Goal: Task Accomplishment & Management: Complete application form

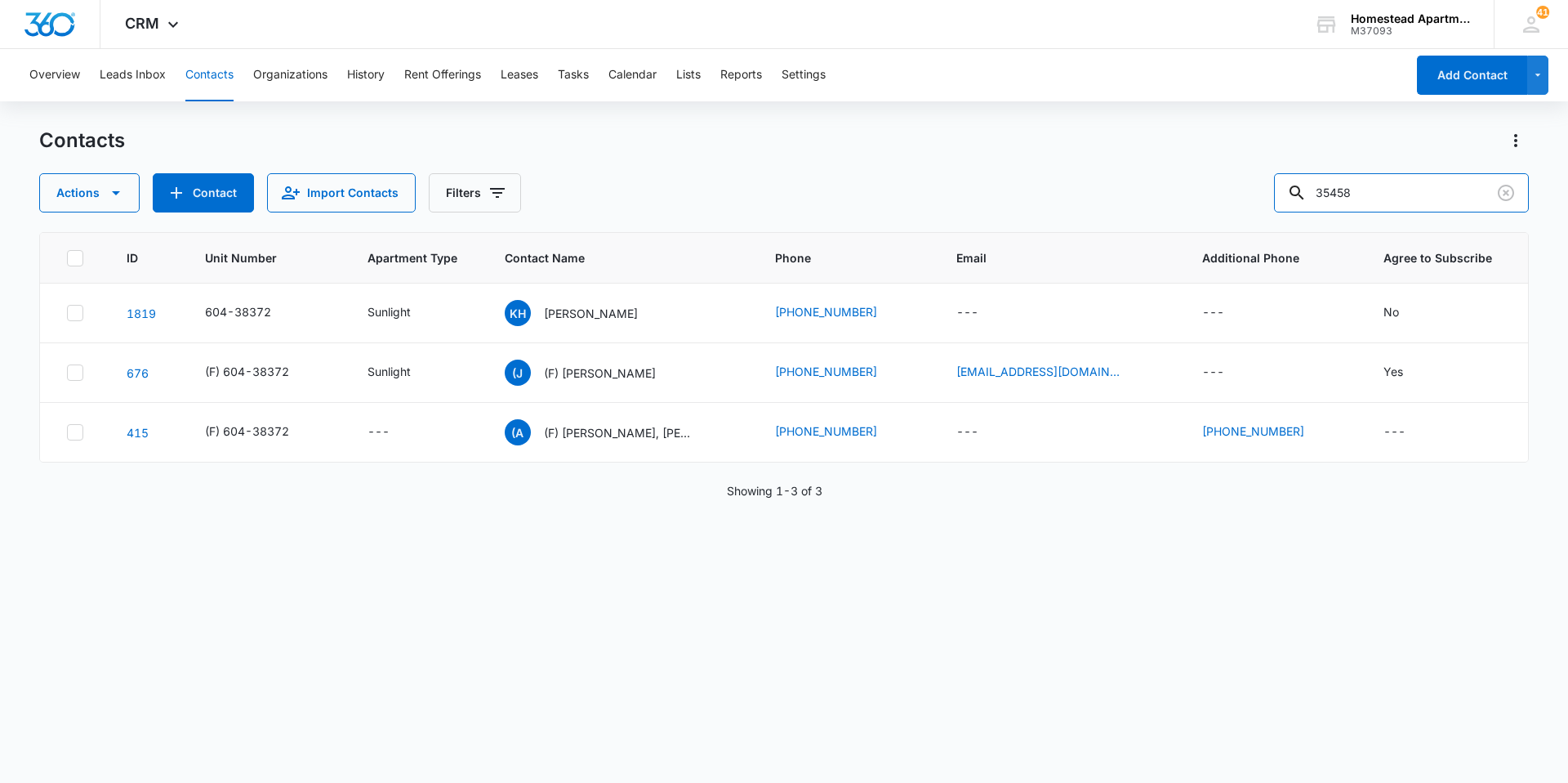
type input "35458"
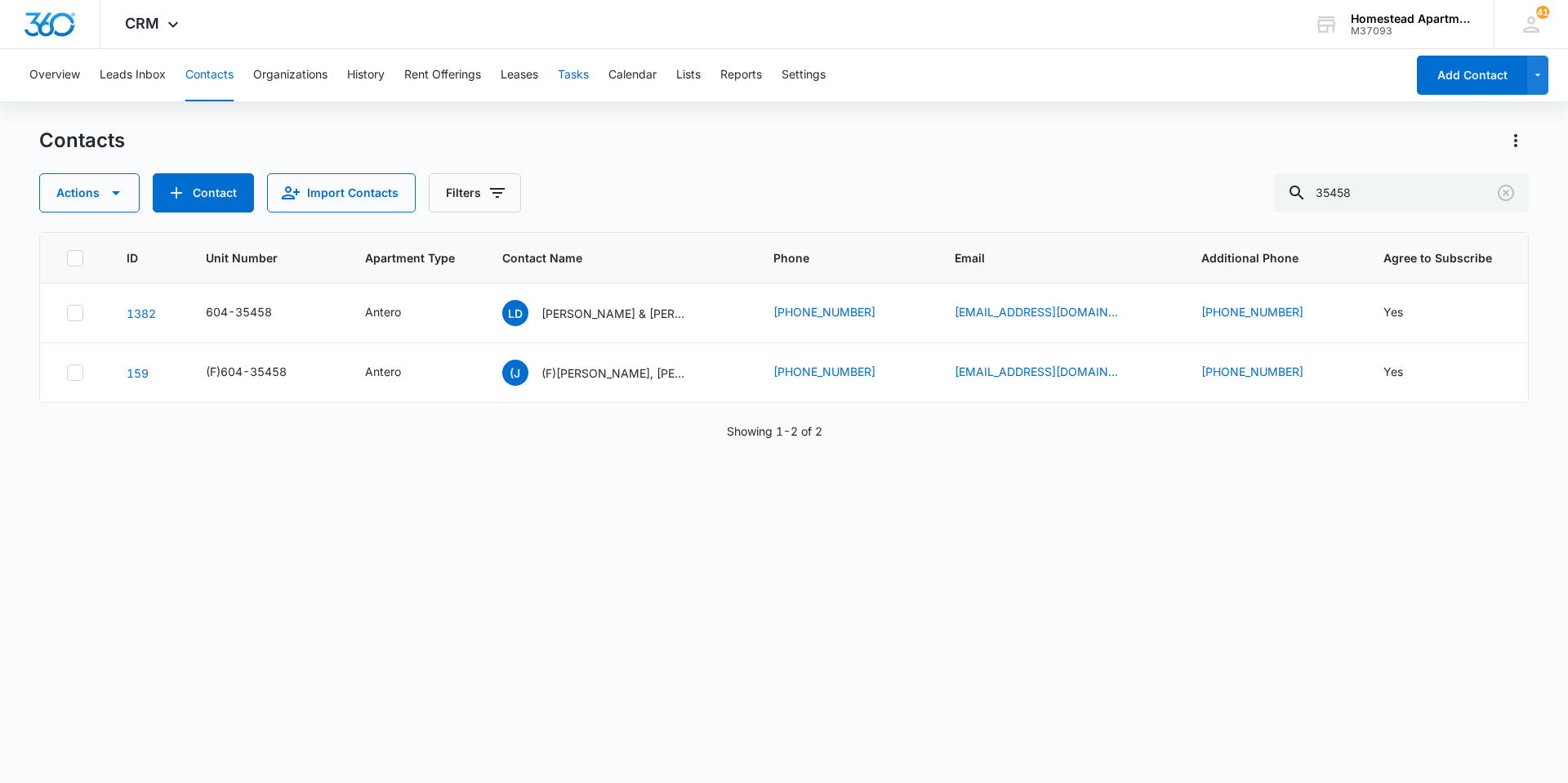
click at [588, 72] on button "Tasks" at bounding box center [572, 75] width 31 height 53
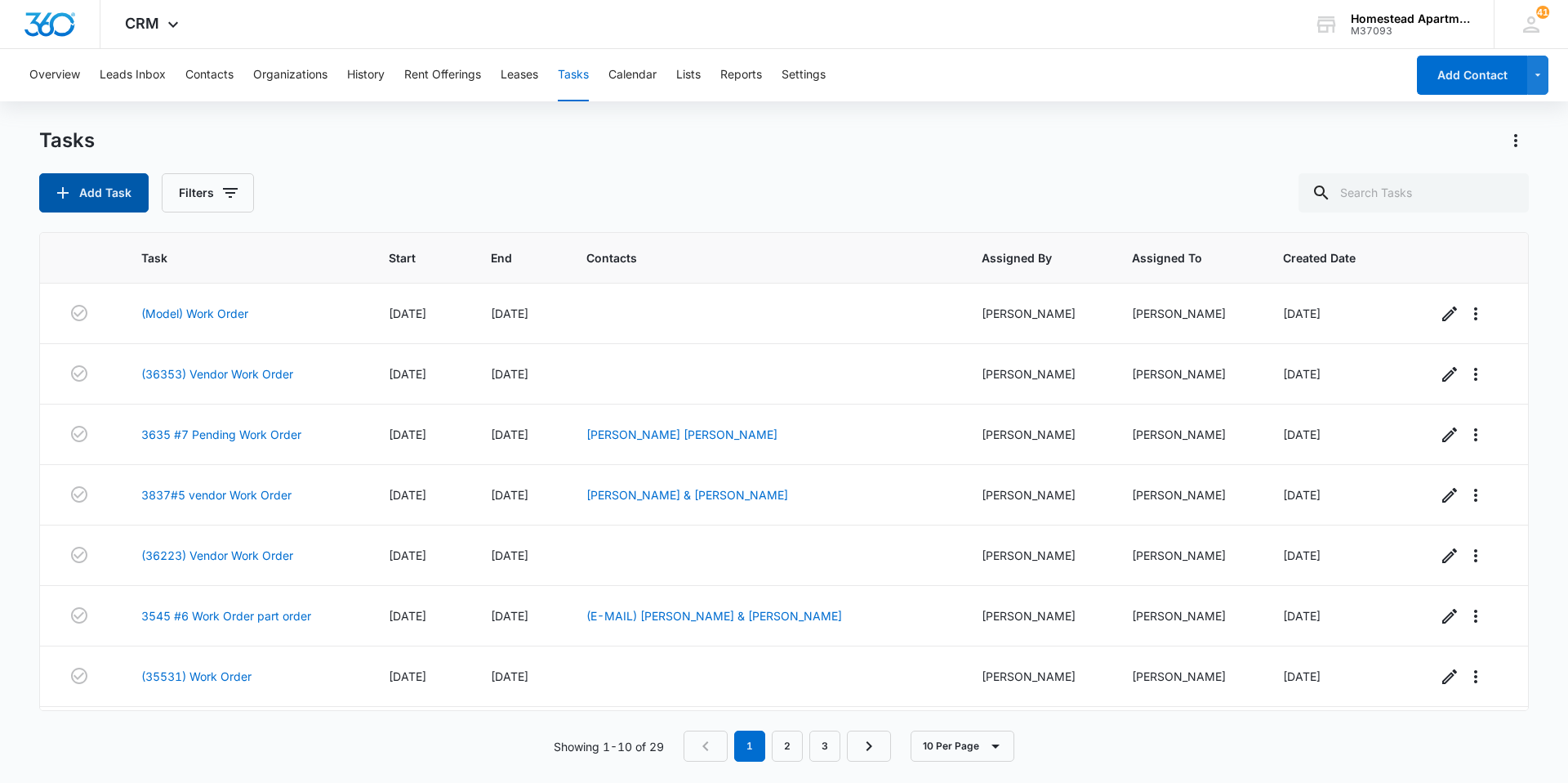
click at [102, 199] on button "Add Task" at bounding box center [93, 192] width 109 height 39
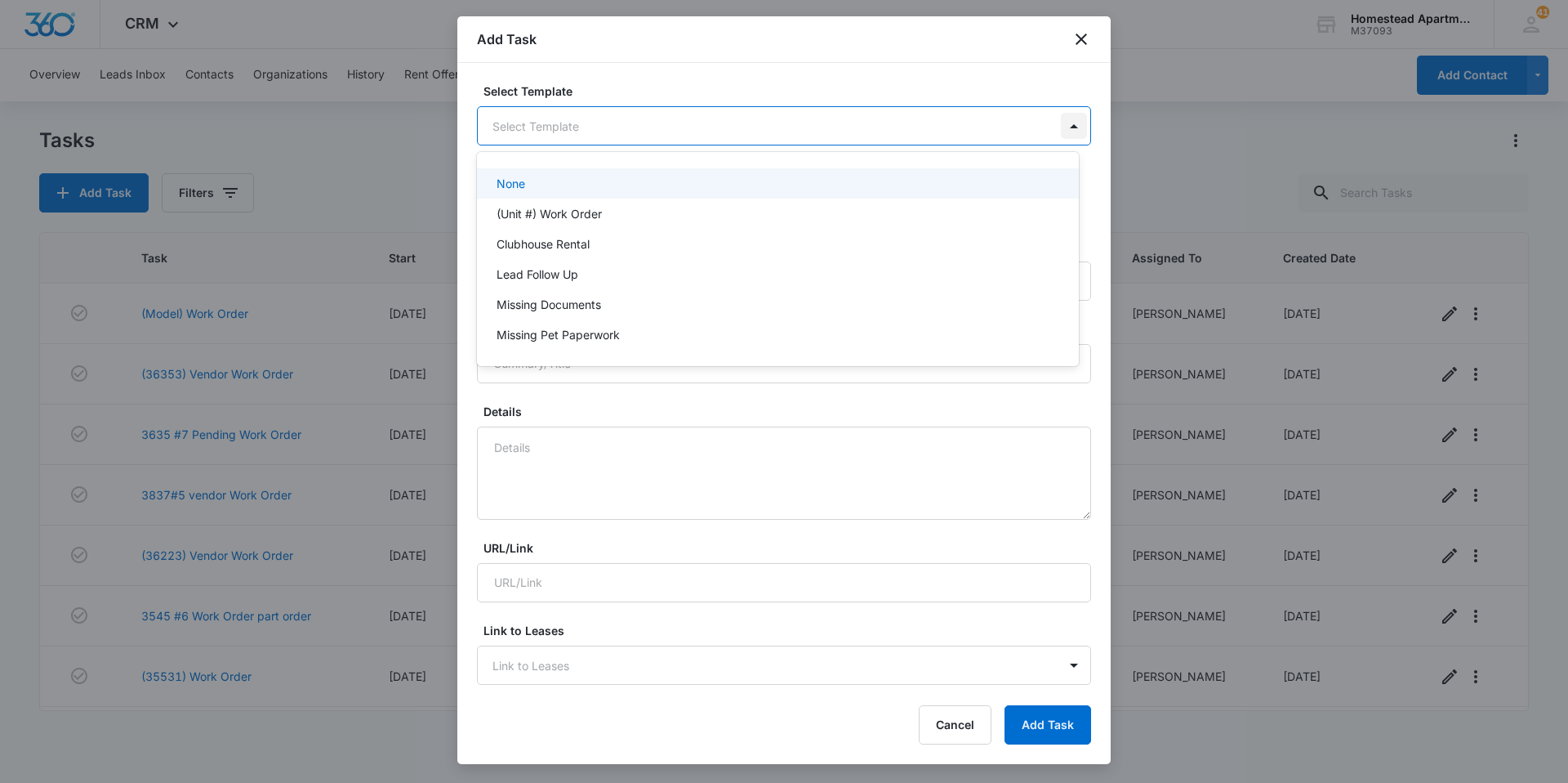
click at [1061, 131] on body "CRM Apps Reputation Websites Forms CRM Email Social Content Ads Intelligence Fi…" at bounding box center [784, 392] width 1568 height 783
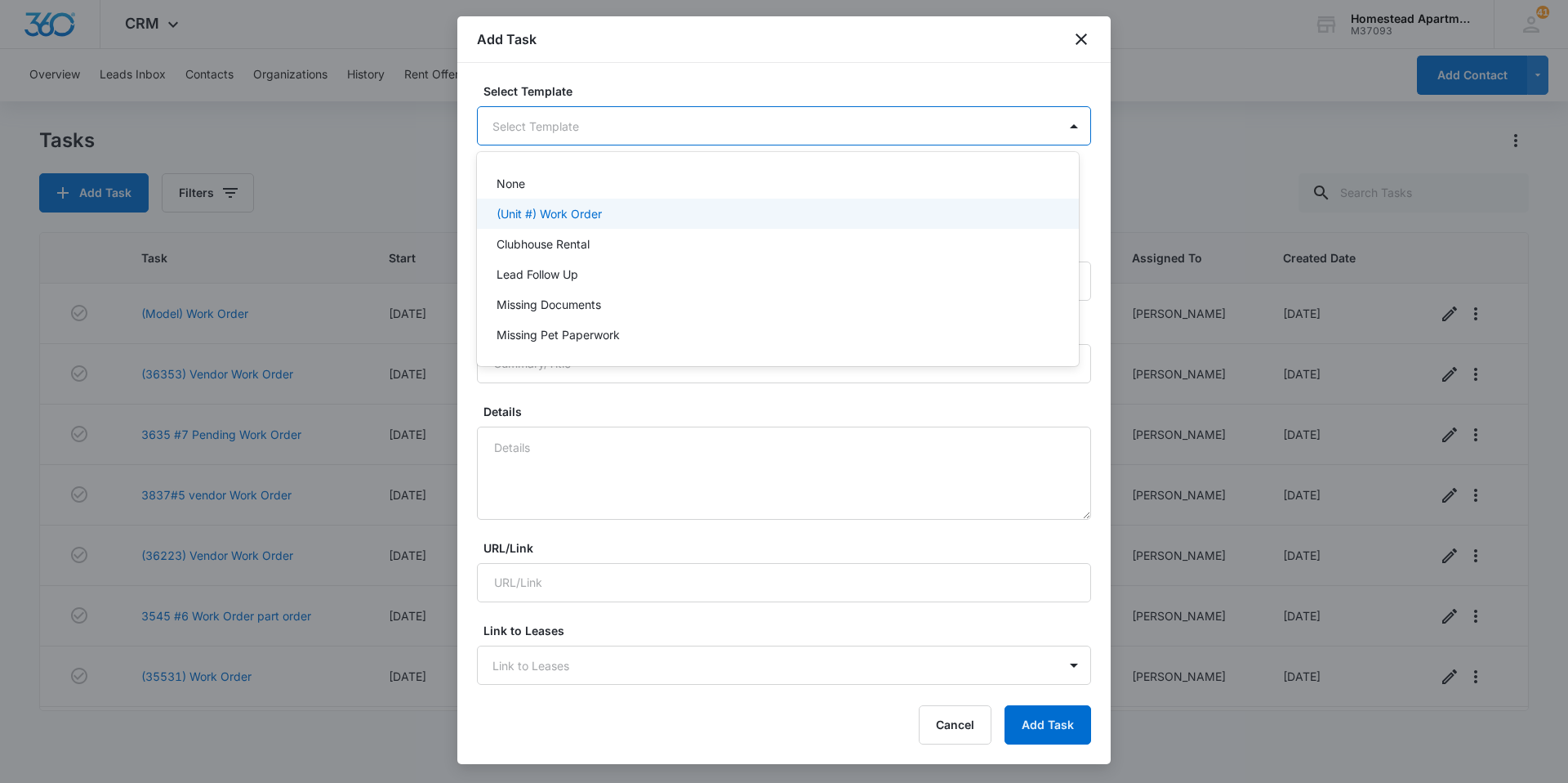
click at [556, 210] on p "(Unit #) Work Order" at bounding box center [549, 214] width 105 height 18
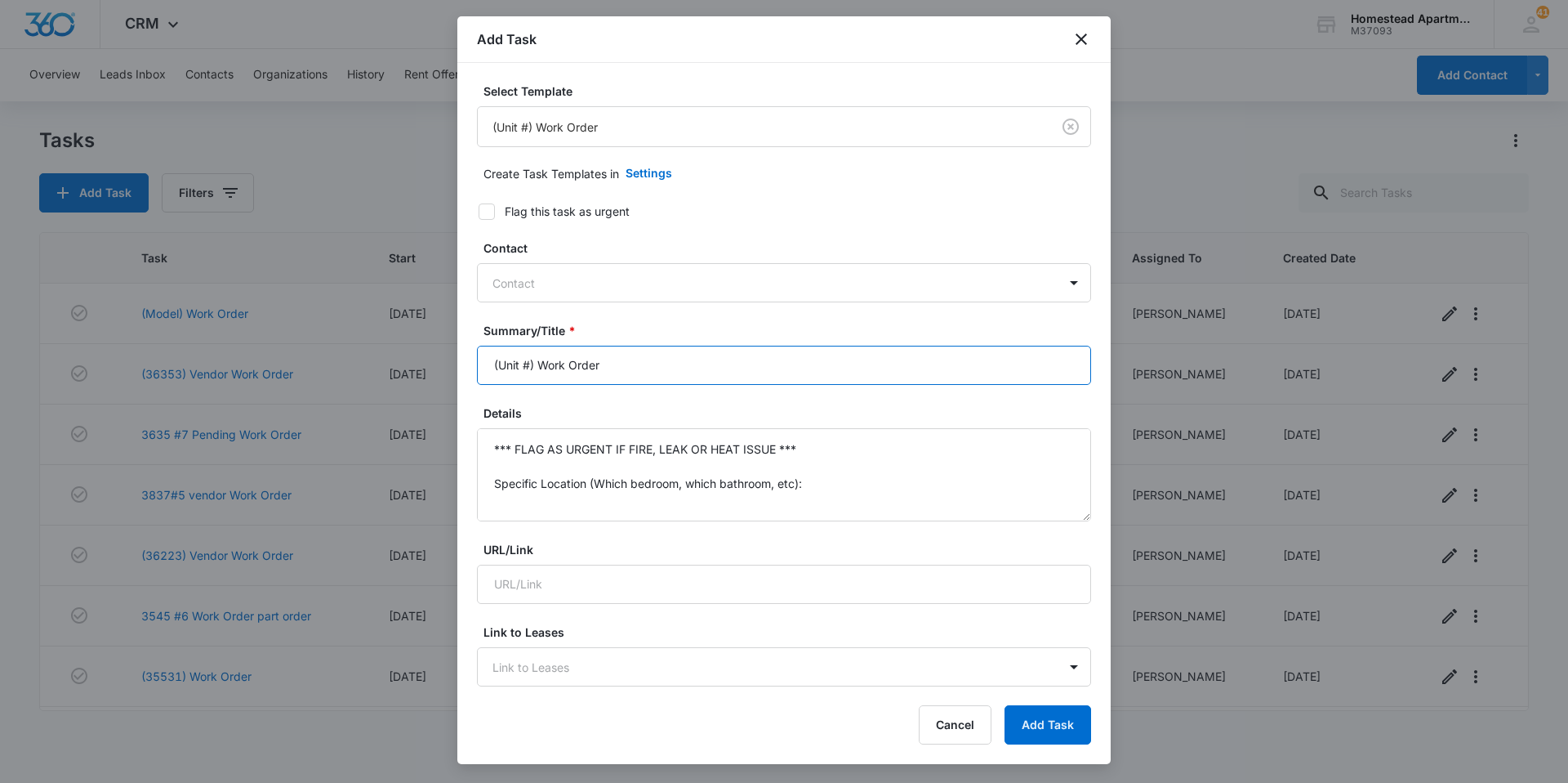
click at [530, 363] on input "(Unit #) Work Order" at bounding box center [784, 365] width 614 height 39
type input "(38136) Work Order"
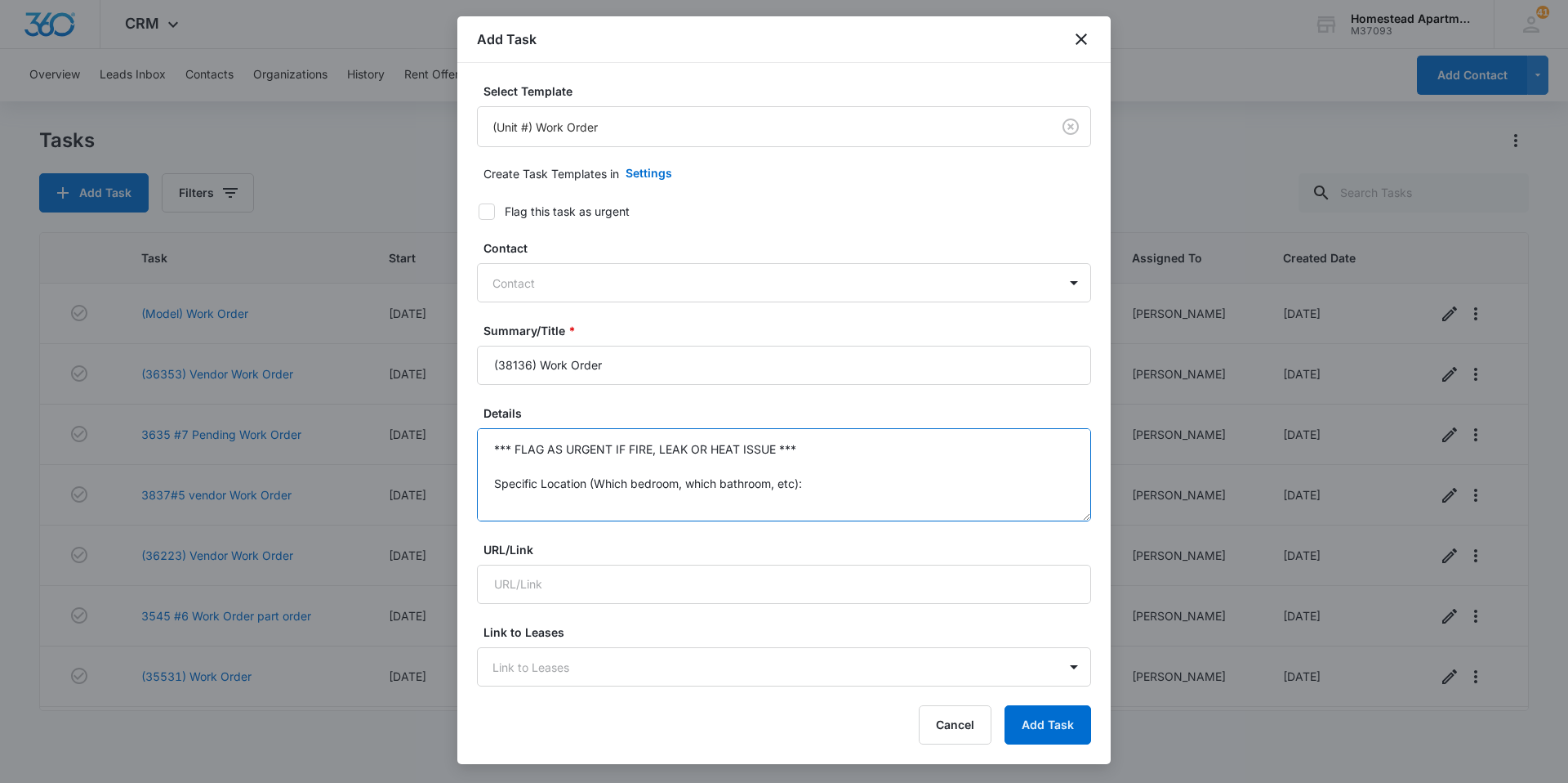
click at [802, 443] on textarea "*** FLAG AS URGENT IF FIRE, LEAK OR HEAT ISSUE *** Specific Location (Which bed…" at bounding box center [784, 475] width 614 height 93
click at [814, 483] on textarea "Specific Location (Which bedroom, which bathroom, etc): Specific Details:" at bounding box center [784, 475] width 614 height 93
click at [514, 447] on textarea "Specific Details:" at bounding box center [784, 475] width 614 height 93
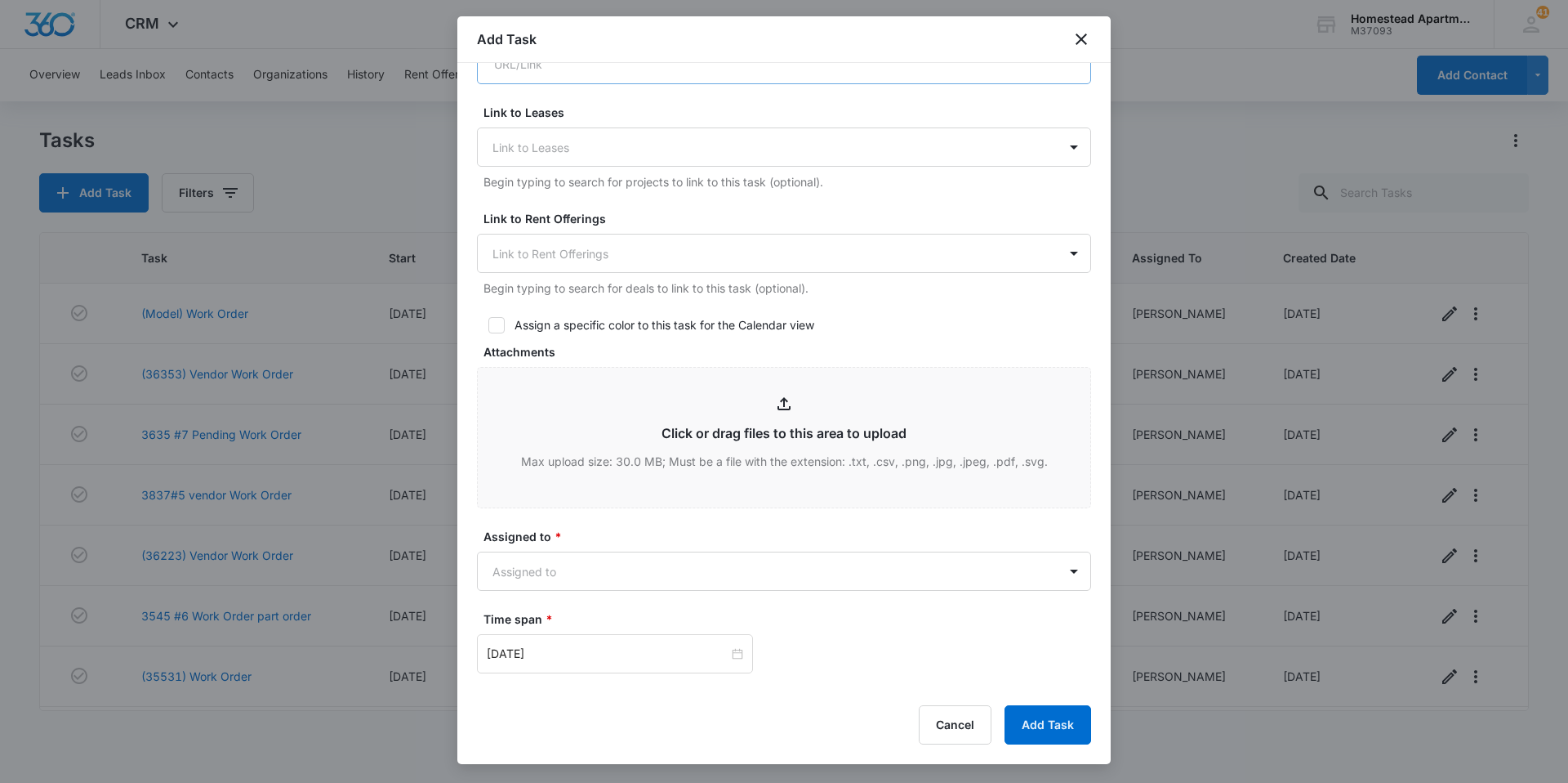
scroll to position [735, 0]
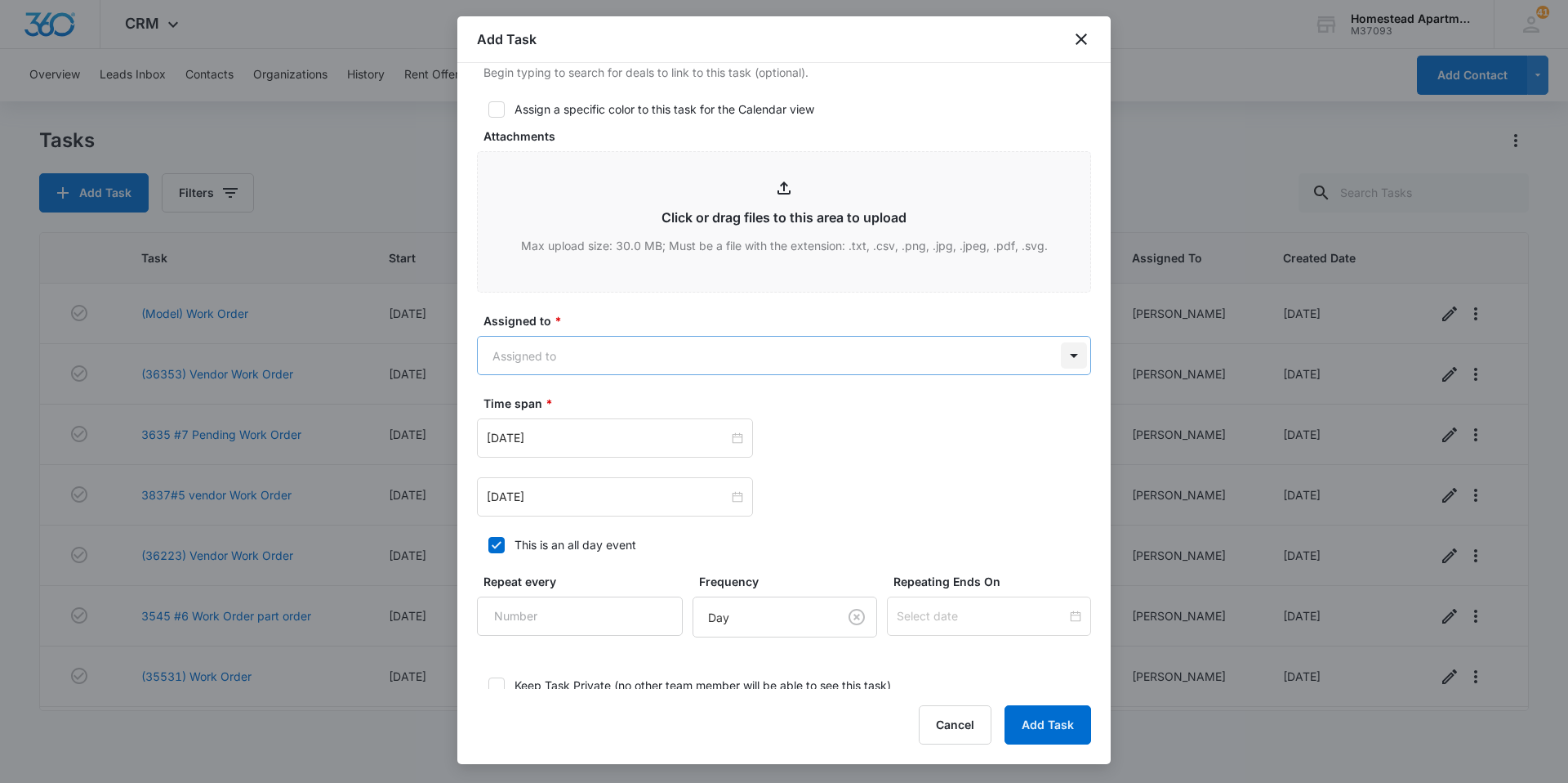
type textarea "Microwave handle broke off-old model N/C-replace. Master bath toilet is clogged…"
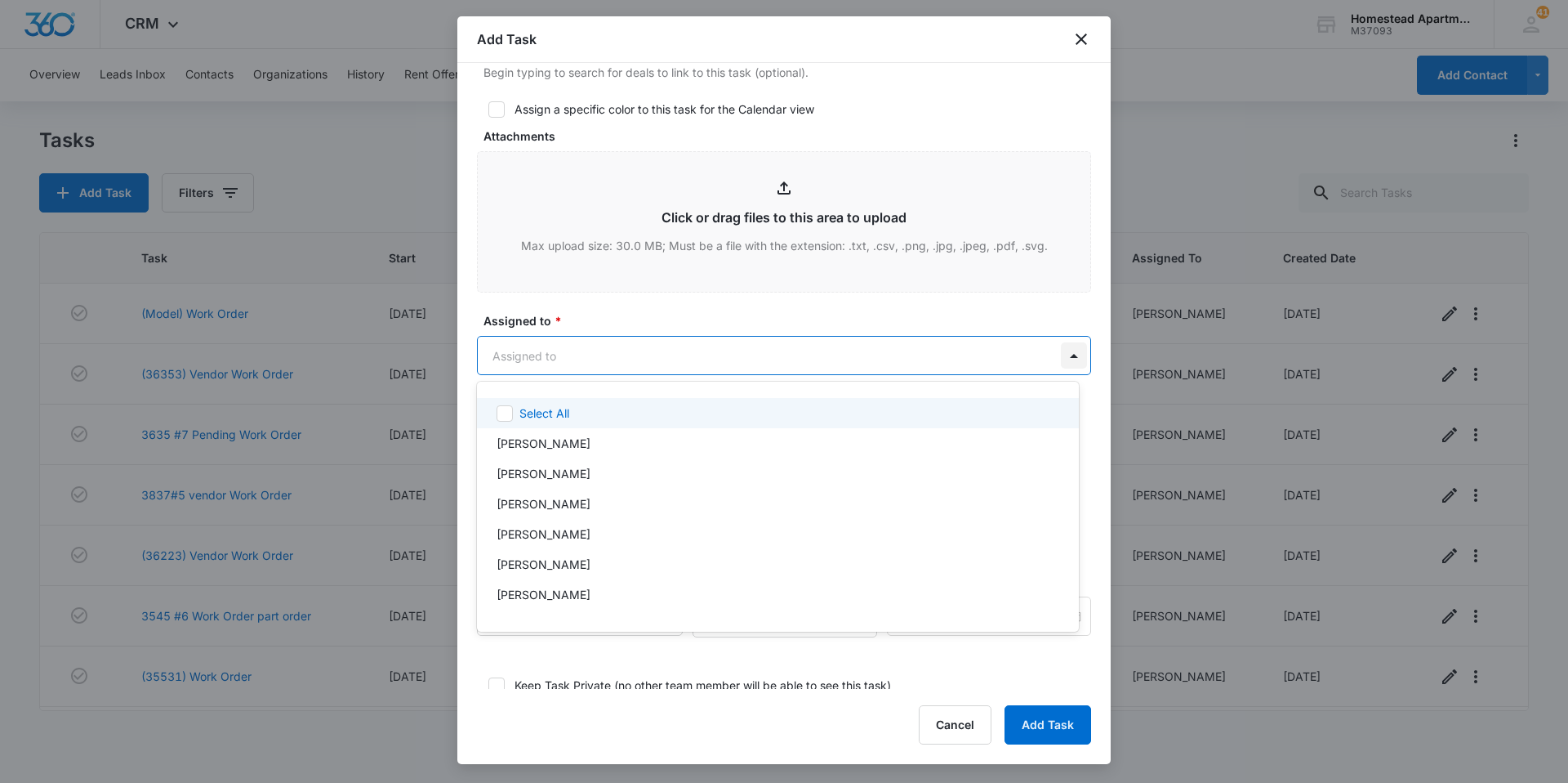
click at [1065, 356] on body "CRM Apps Reputation Websites Forms CRM Email Social Content Ads Intelligence Fi…" at bounding box center [784, 392] width 1568 height 783
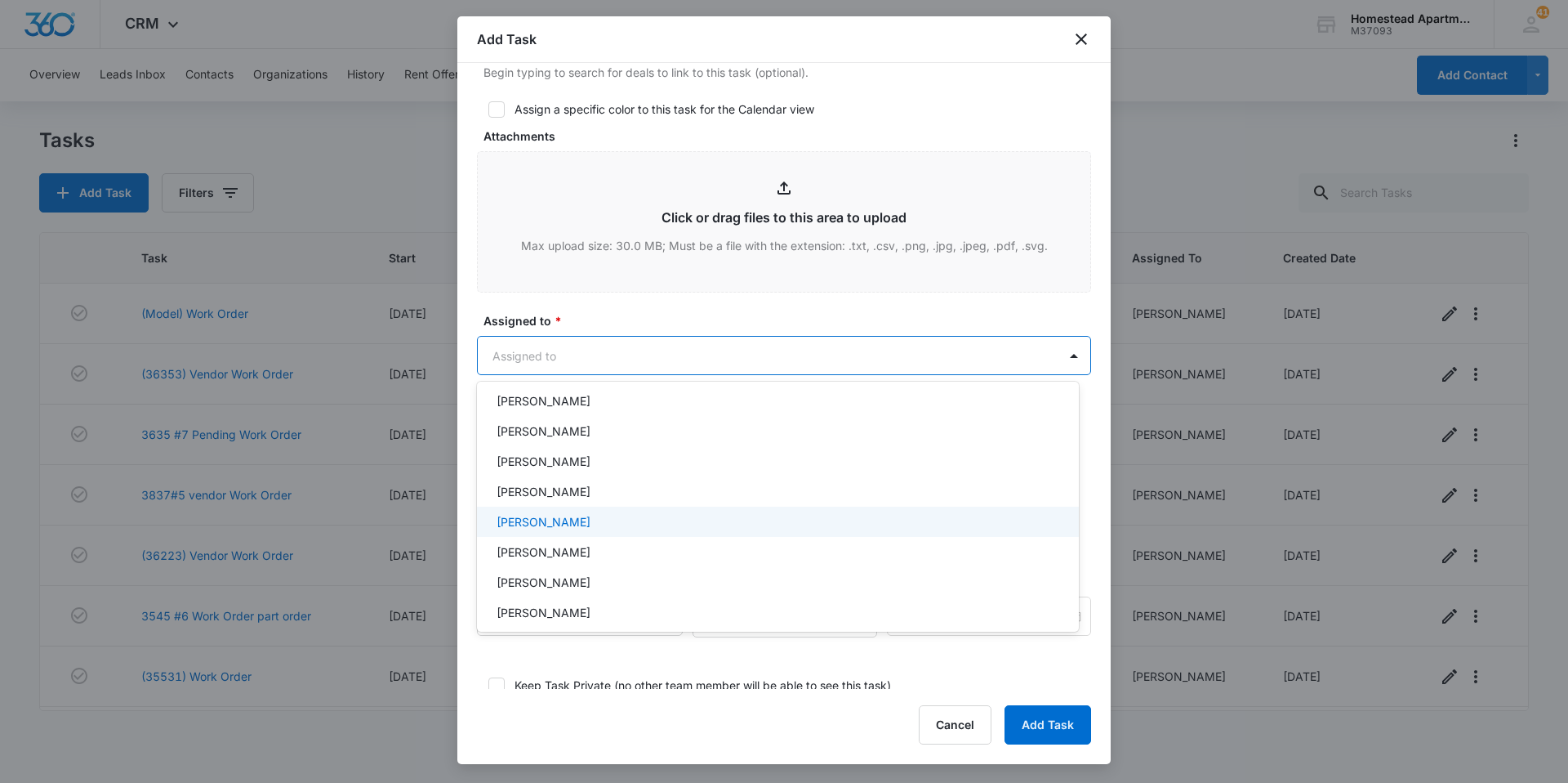
scroll to position [266, 0]
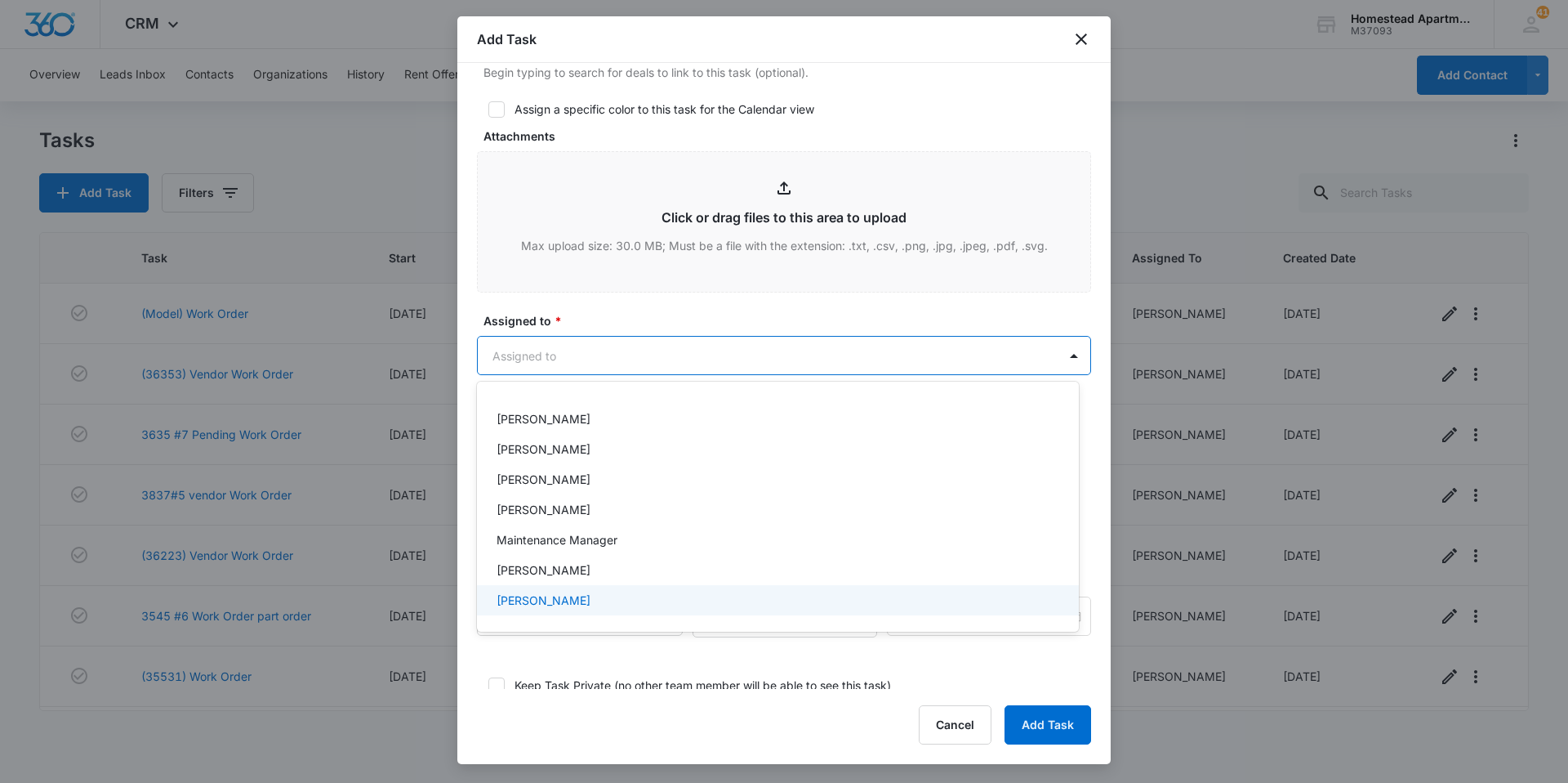
click at [555, 594] on p "[PERSON_NAME]" at bounding box center [543, 600] width 94 height 18
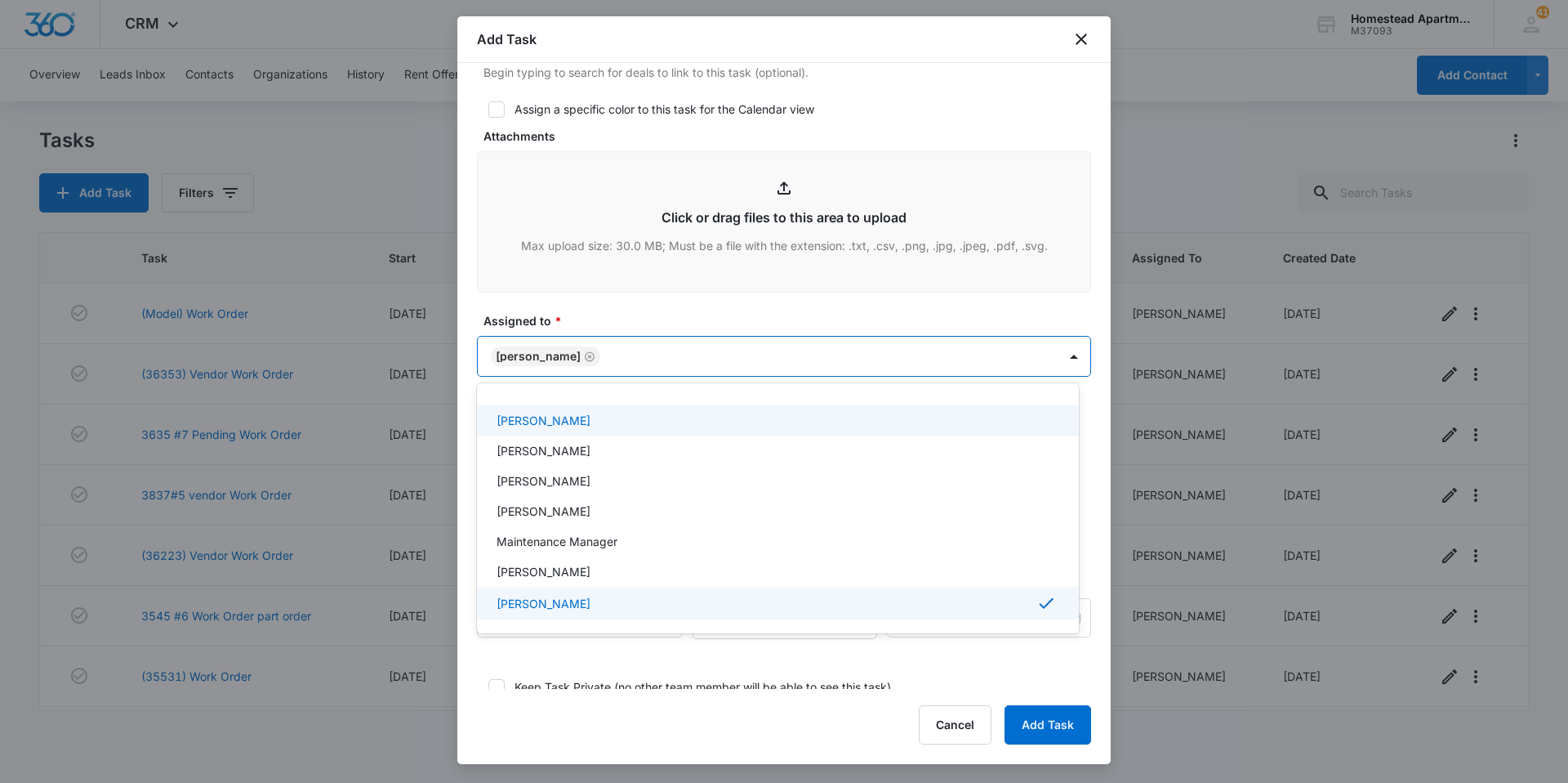
click at [651, 314] on div at bounding box center [784, 392] width 1568 height 783
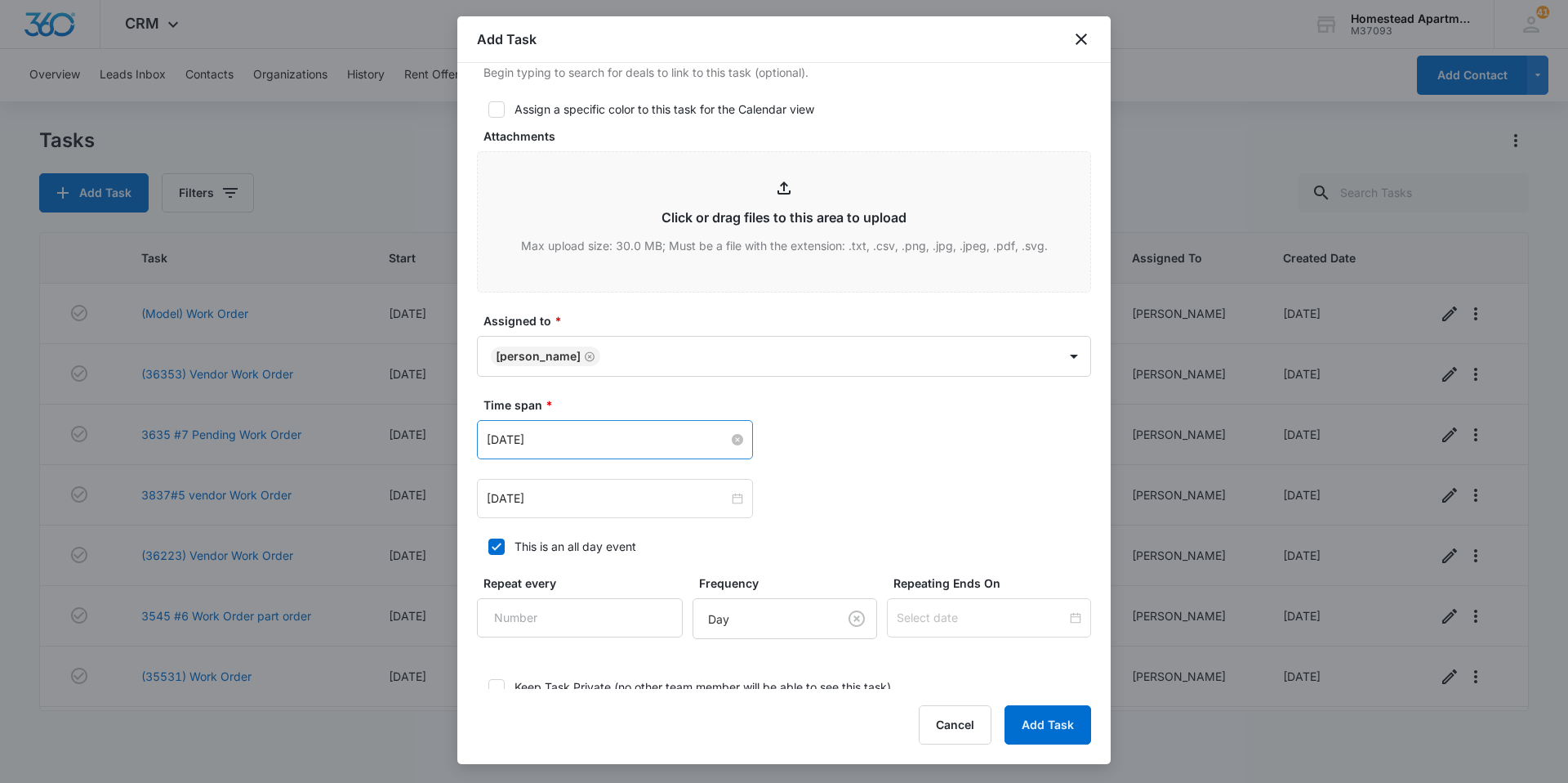
click at [733, 433] on div "[DATE]" at bounding box center [614, 440] width 256 height 18
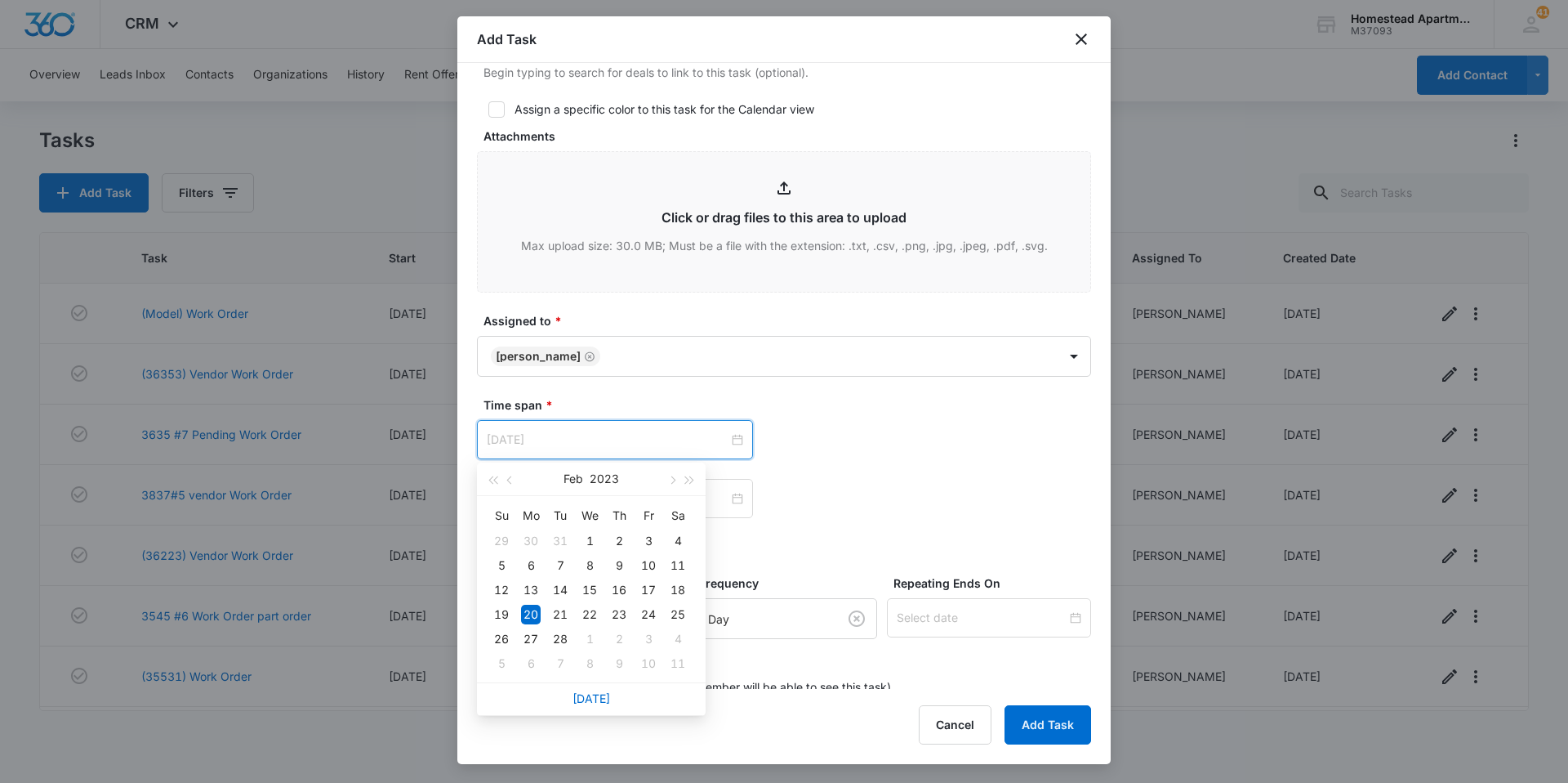
type input "[DATE]"
click at [521, 615] on div "20" at bounding box center [530, 614] width 19 height 19
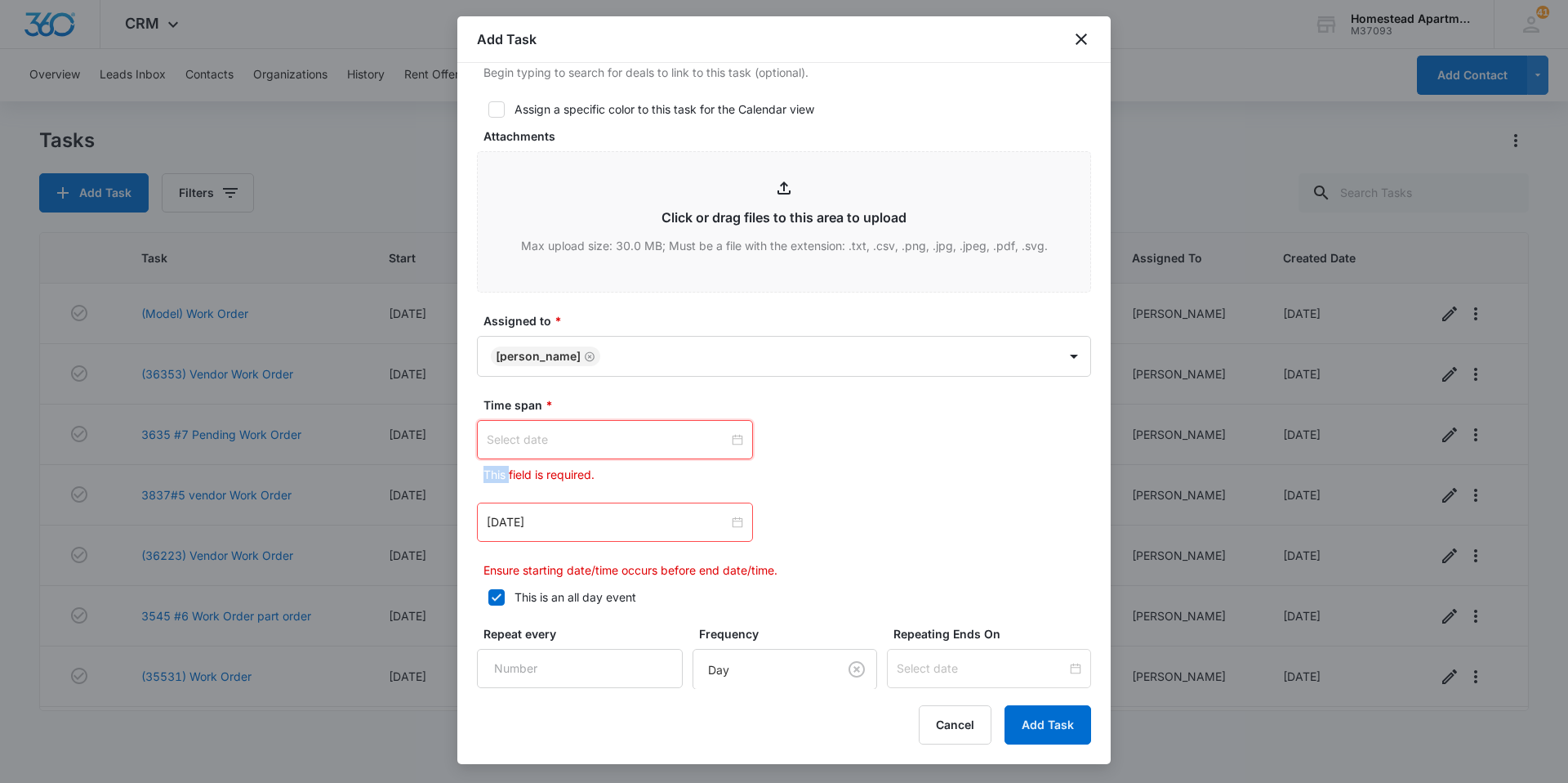
click at [731, 437] on div at bounding box center [614, 440] width 256 height 18
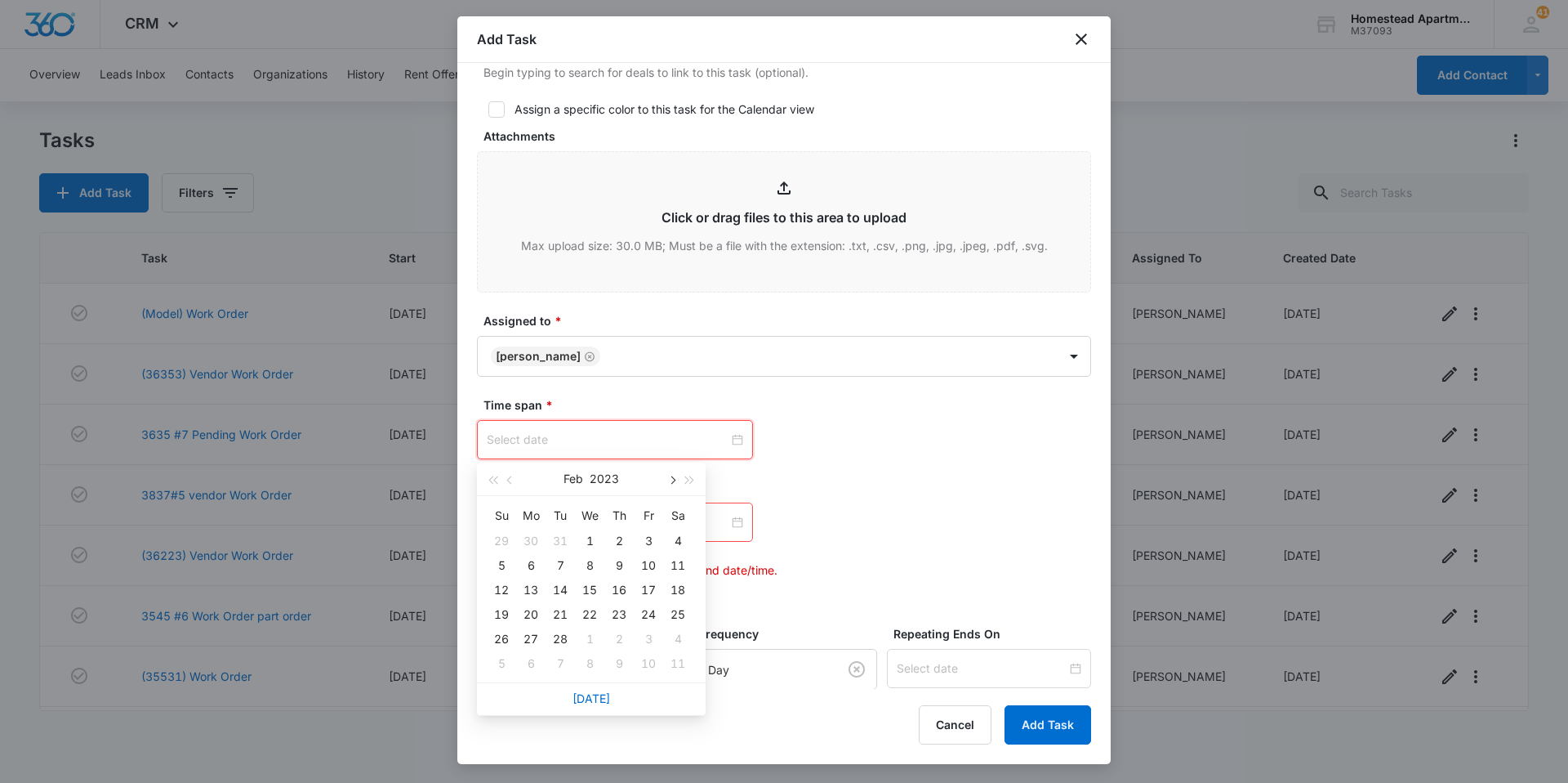
click at [672, 481] on span "button" at bounding box center [672, 481] width 8 height 8
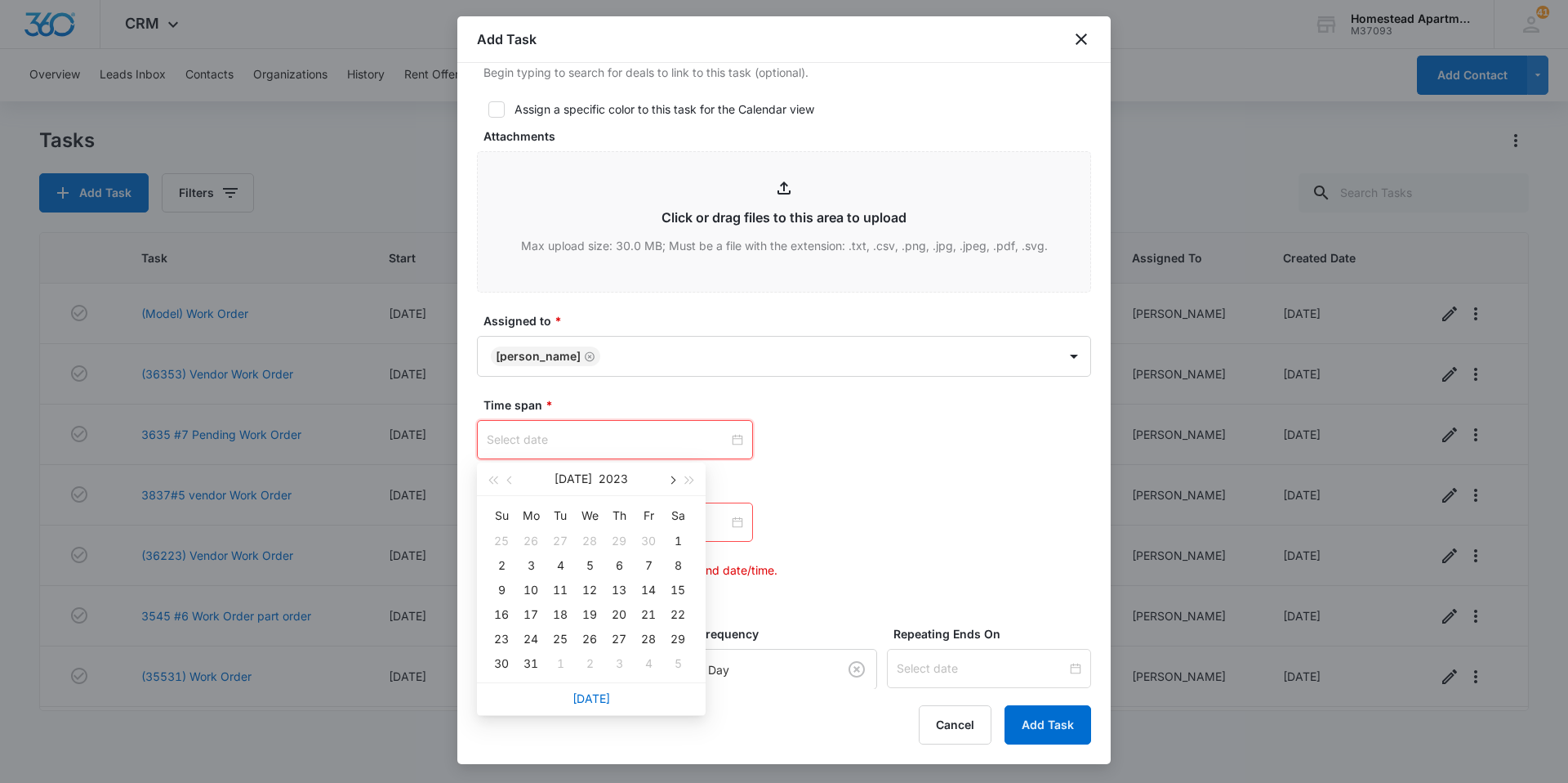
click at [672, 481] on span "button" at bounding box center [672, 481] width 8 height 8
click at [691, 483] on button "button" at bounding box center [690, 478] width 18 height 33
type input "[DATE]"
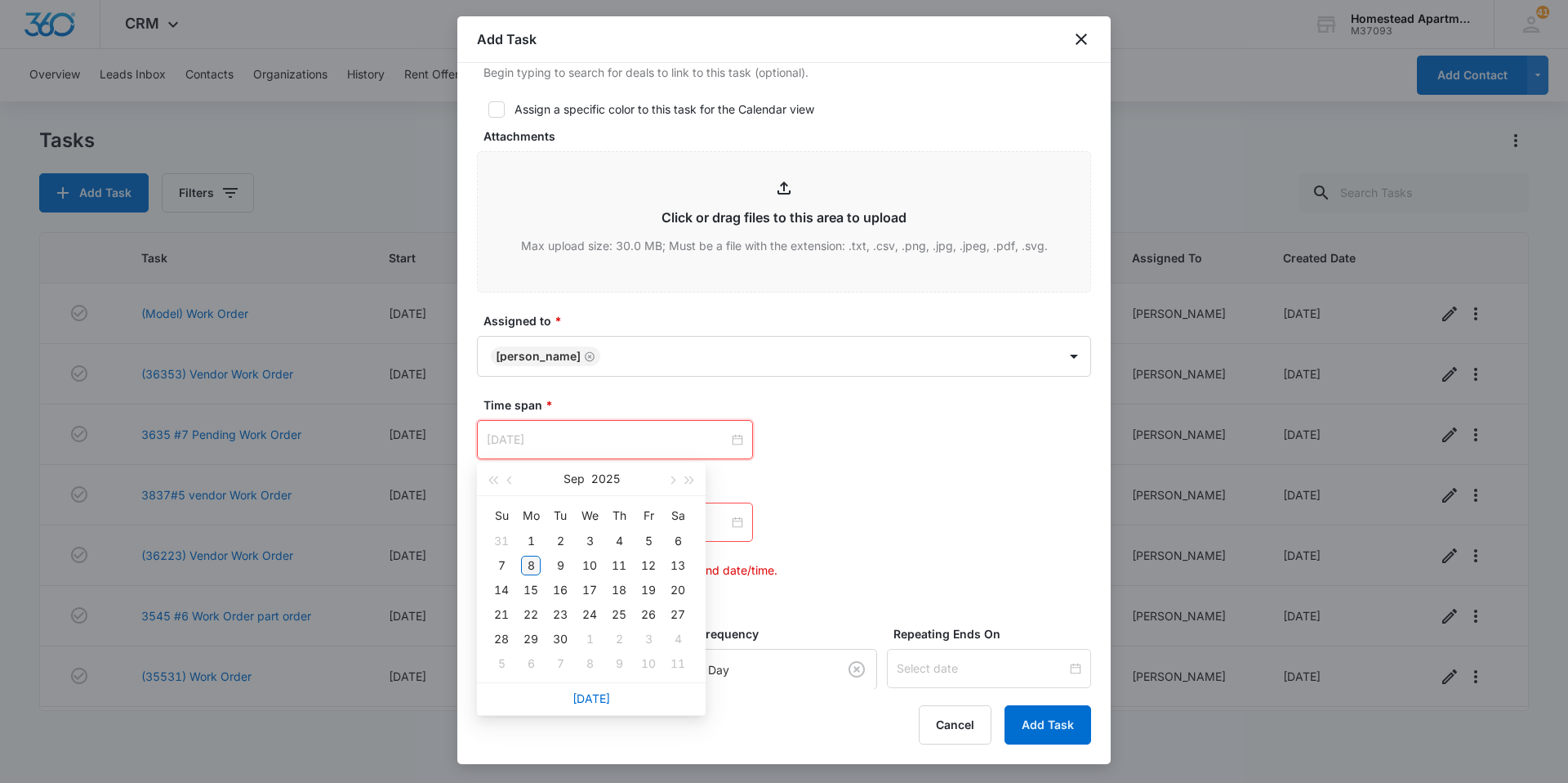
click at [525, 563] on div "8" at bounding box center [530, 564] width 19 height 19
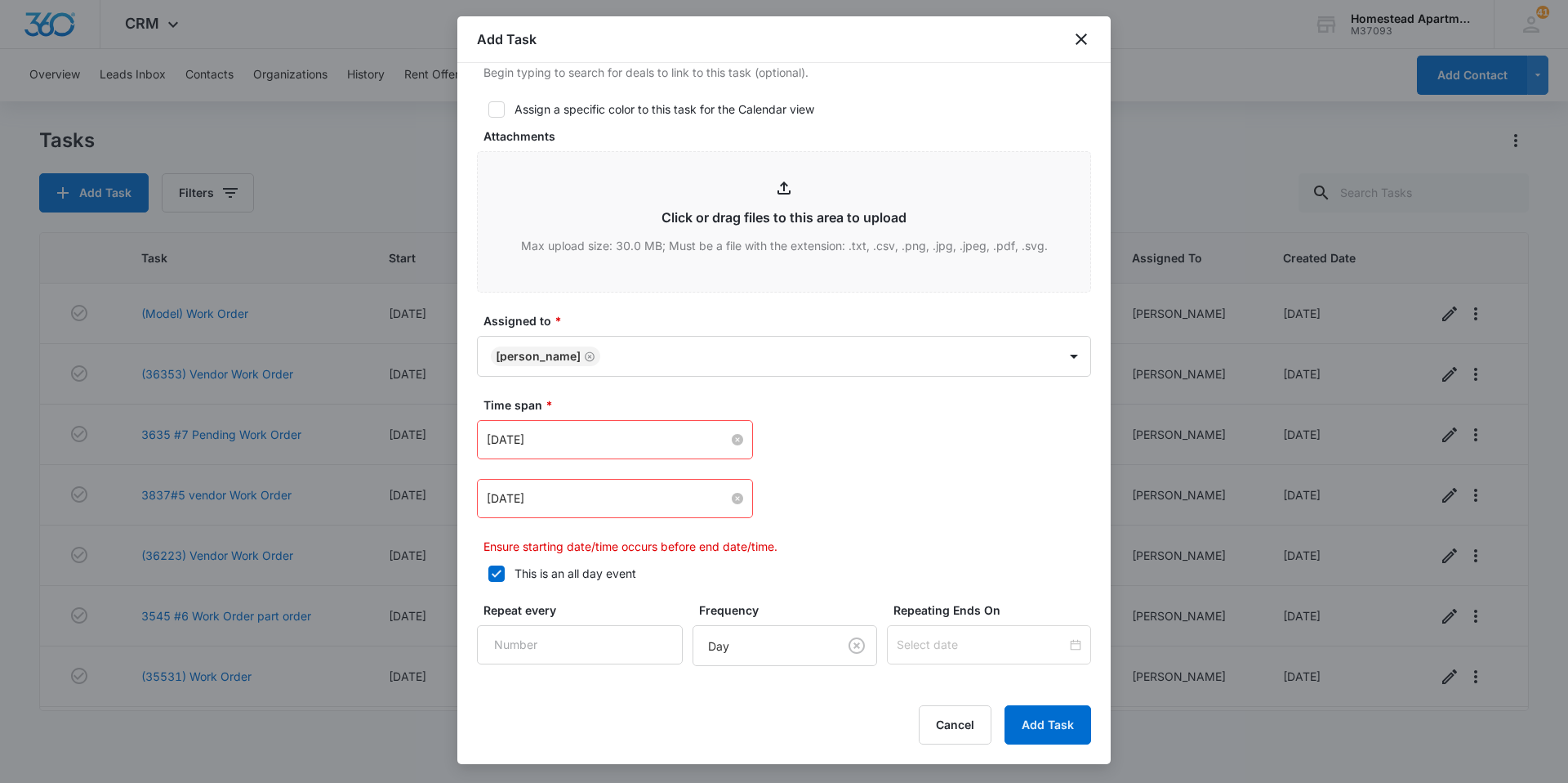
click at [726, 492] on div "[DATE]" at bounding box center [614, 498] width 256 height 18
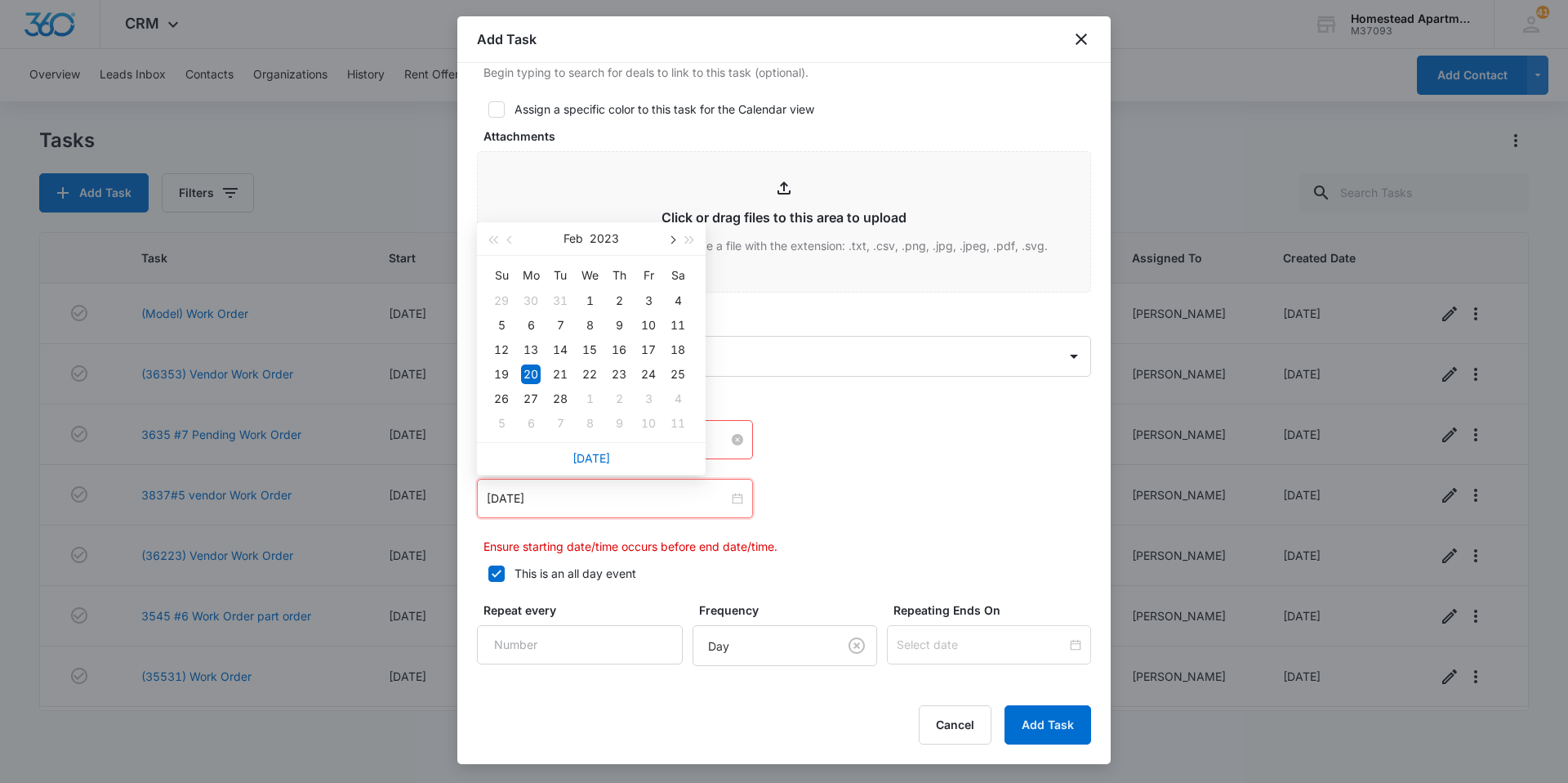
click at [671, 240] on span "button" at bounding box center [672, 240] width 8 height 8
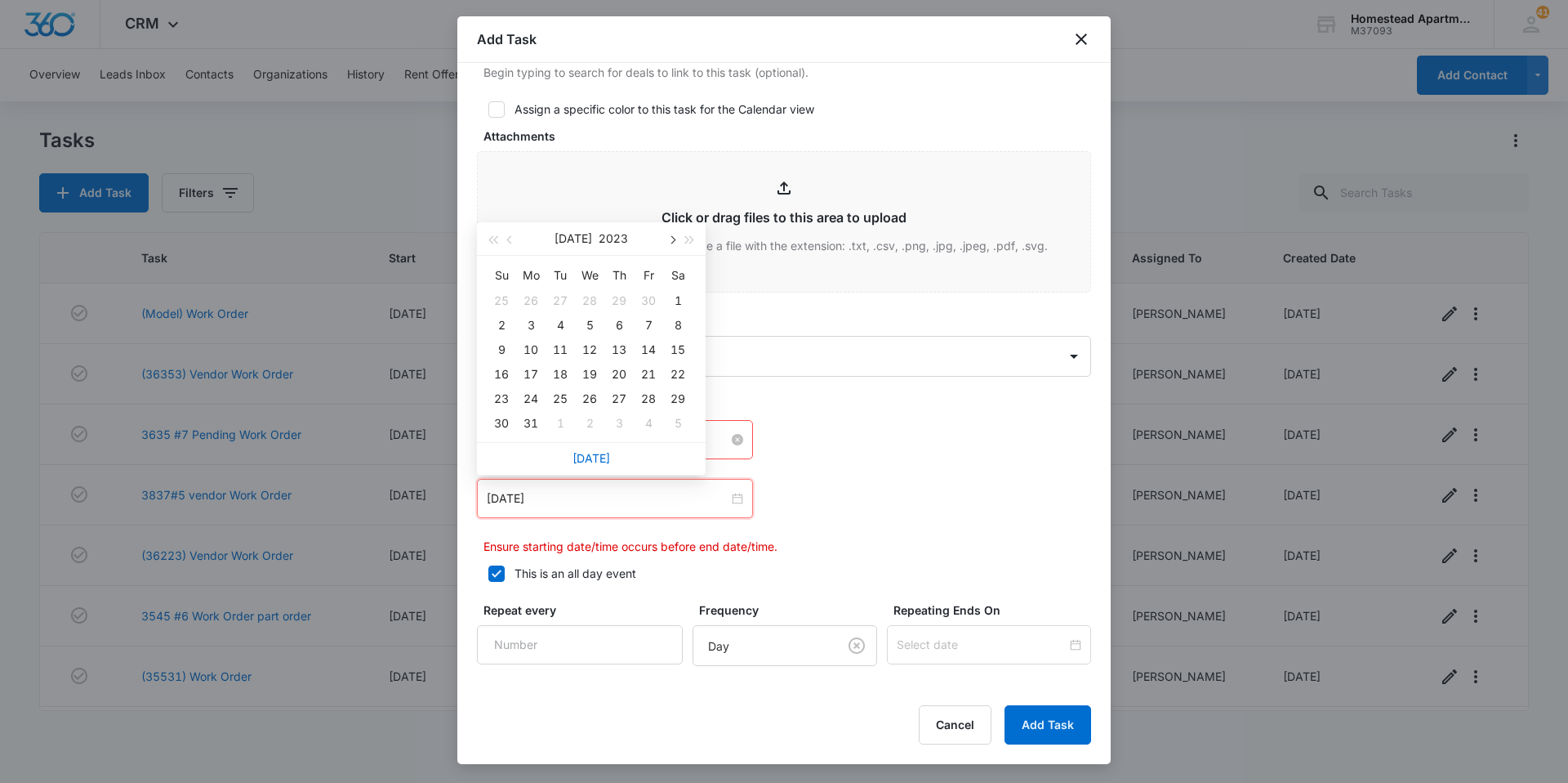
click at [671, 240] on span "button" at bounding box center [672, 240] width 8 height 8
click at [686, 245] on button "button" at bounding box center [690, 238] width 18 height 33
click at [671, 241] on span "button" at bounding box center [672, 240] width 8 height 8
click at [507, 235] on button "button" at bounding box center [511, 238] width 18 height 33
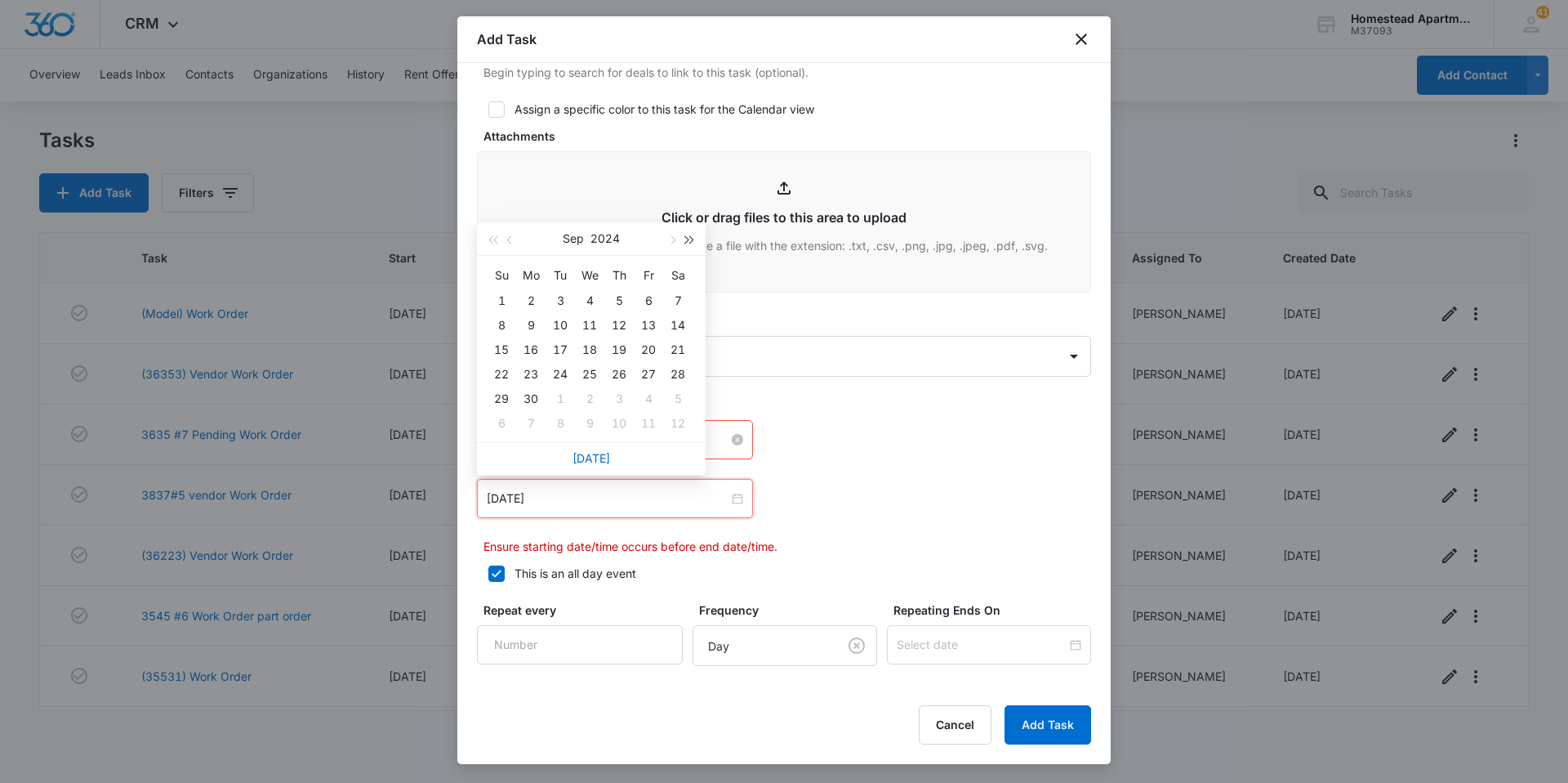
click at [691, 241] on span "button" at bounding box center [690, 240] width 8 height 8
type input "[DATE]"
click at [558, 319] on div "9" at bounding box center [560, 325] width 19 height 19
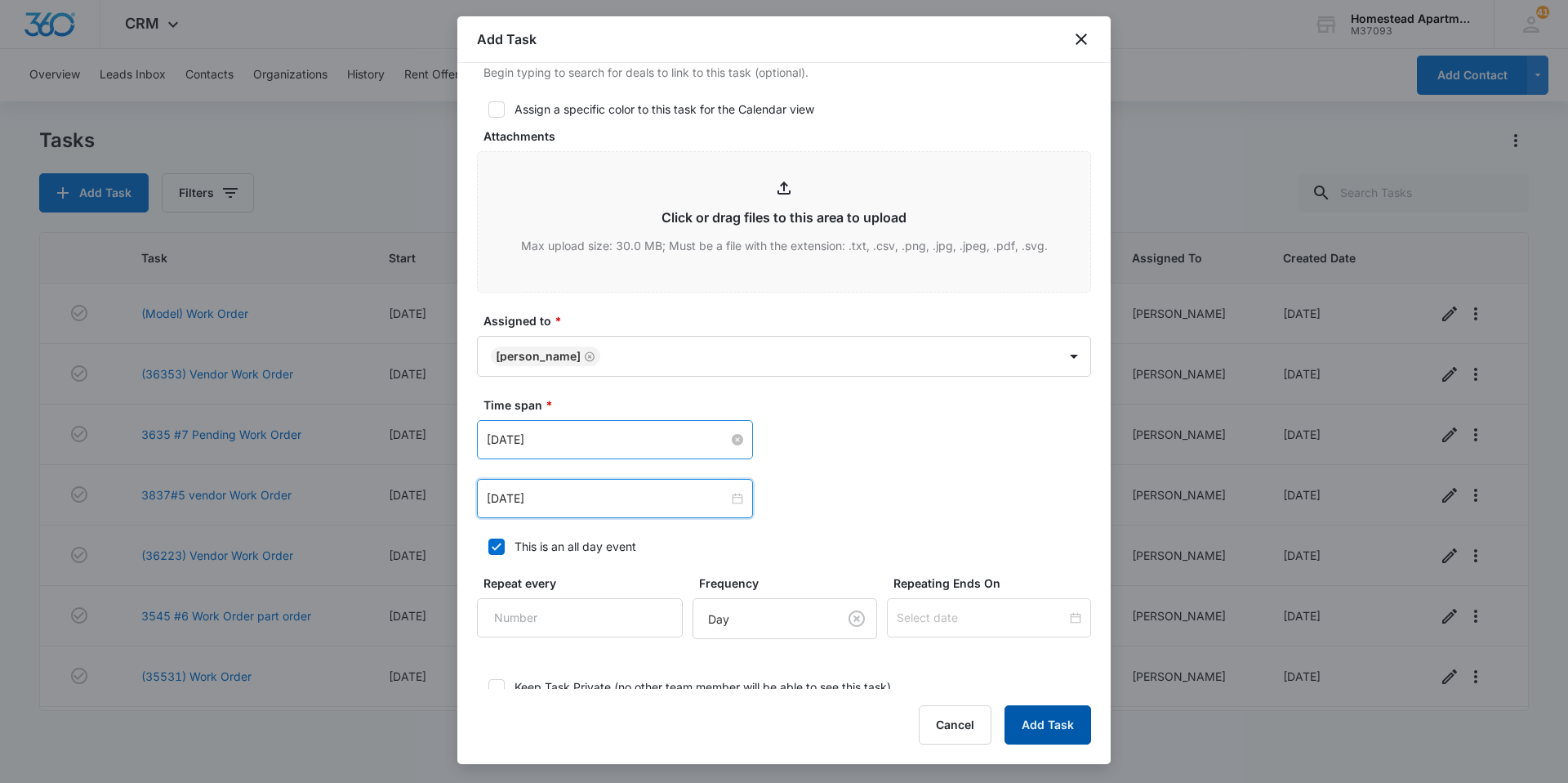
click at [1050, 720] on button "Add Task" at bounding box center [1048, 725] width 87 height 39
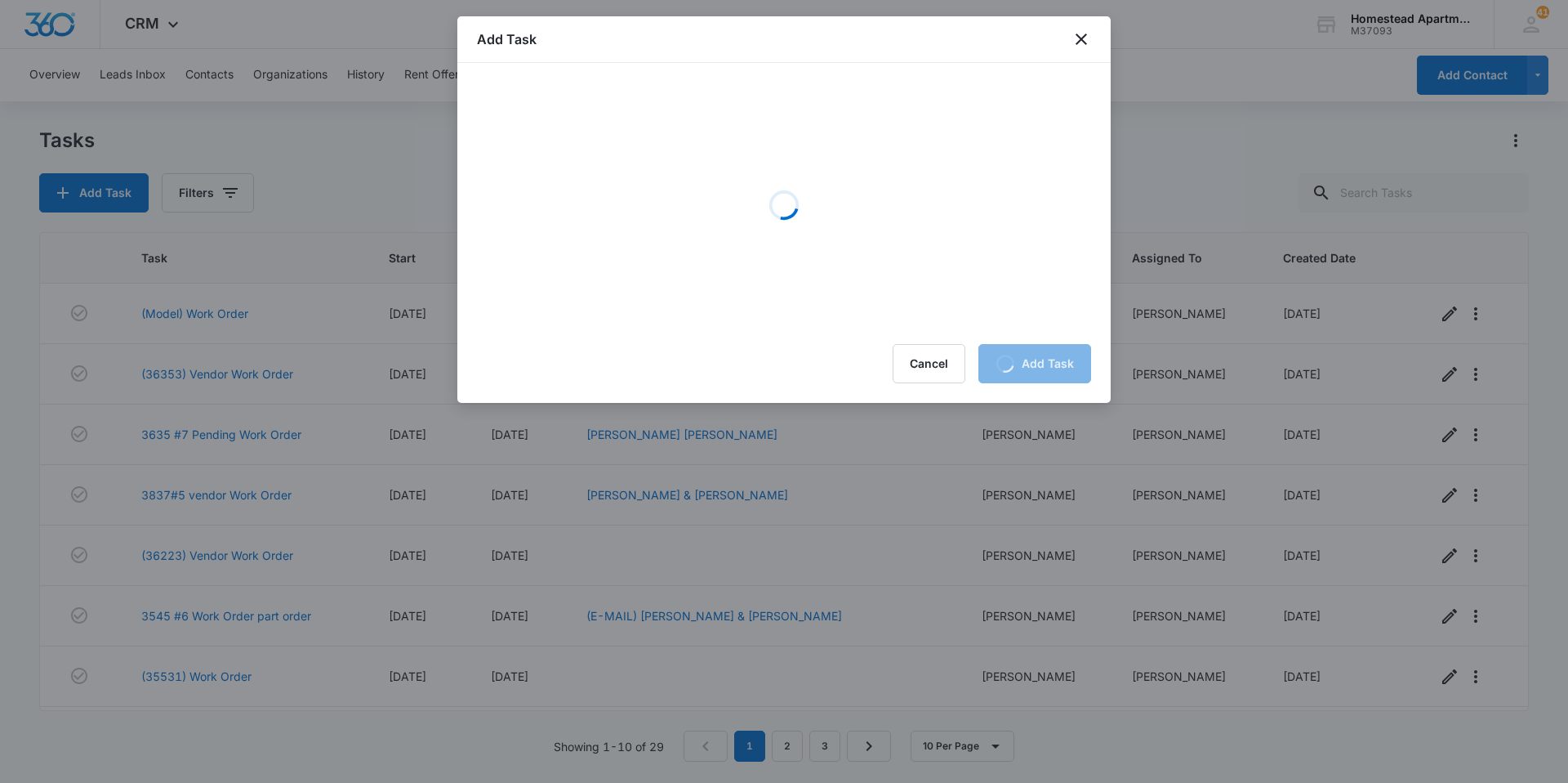
scroll to position [0, 0]
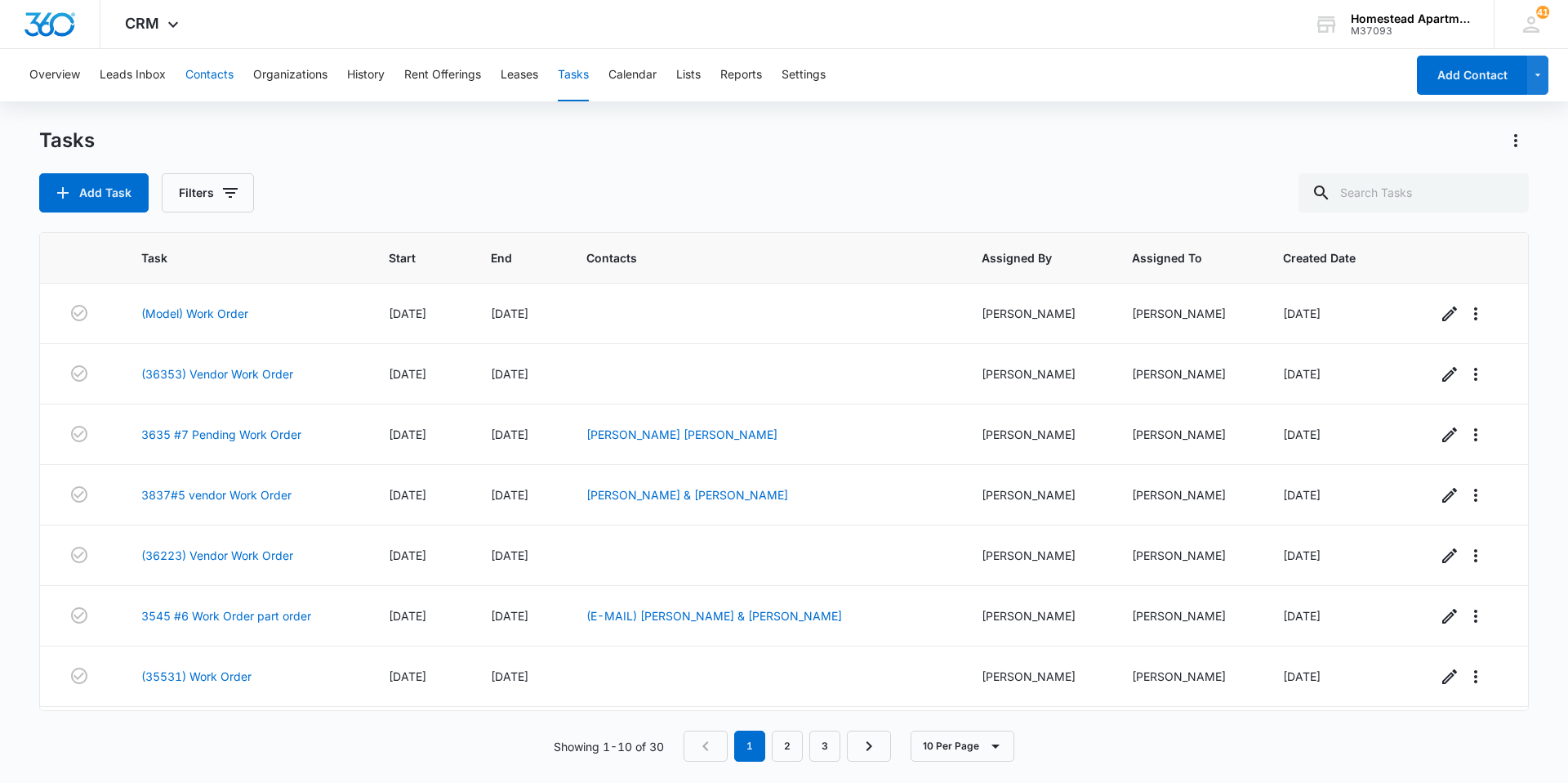
click at [229, 79] on button "Contacts" at bounding box center [209, 75] width 48 height 53
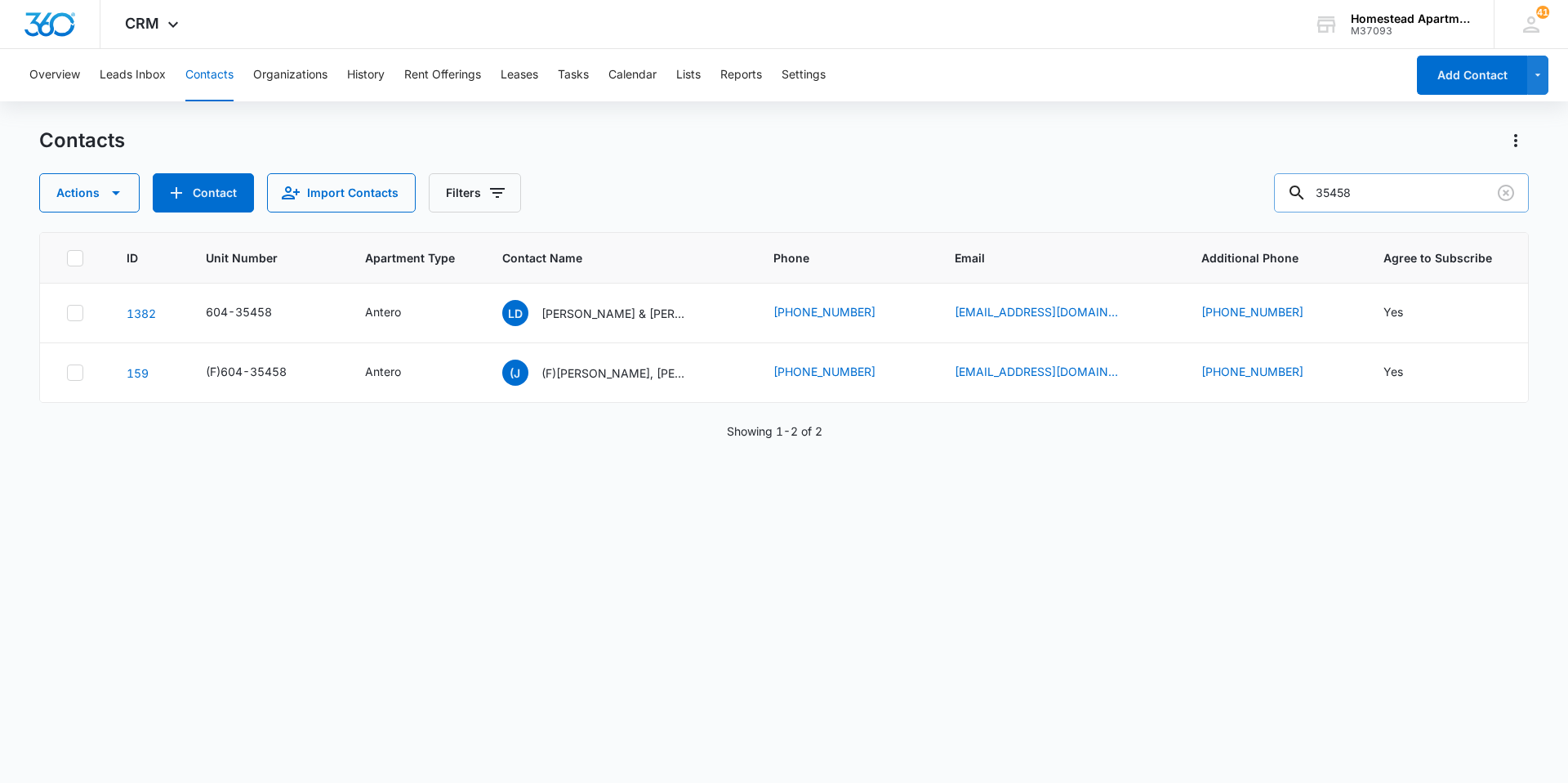
click at [1374, 189] on input "35458" at bounding box center [1401, 192] width 255 height 39
type input "38176"
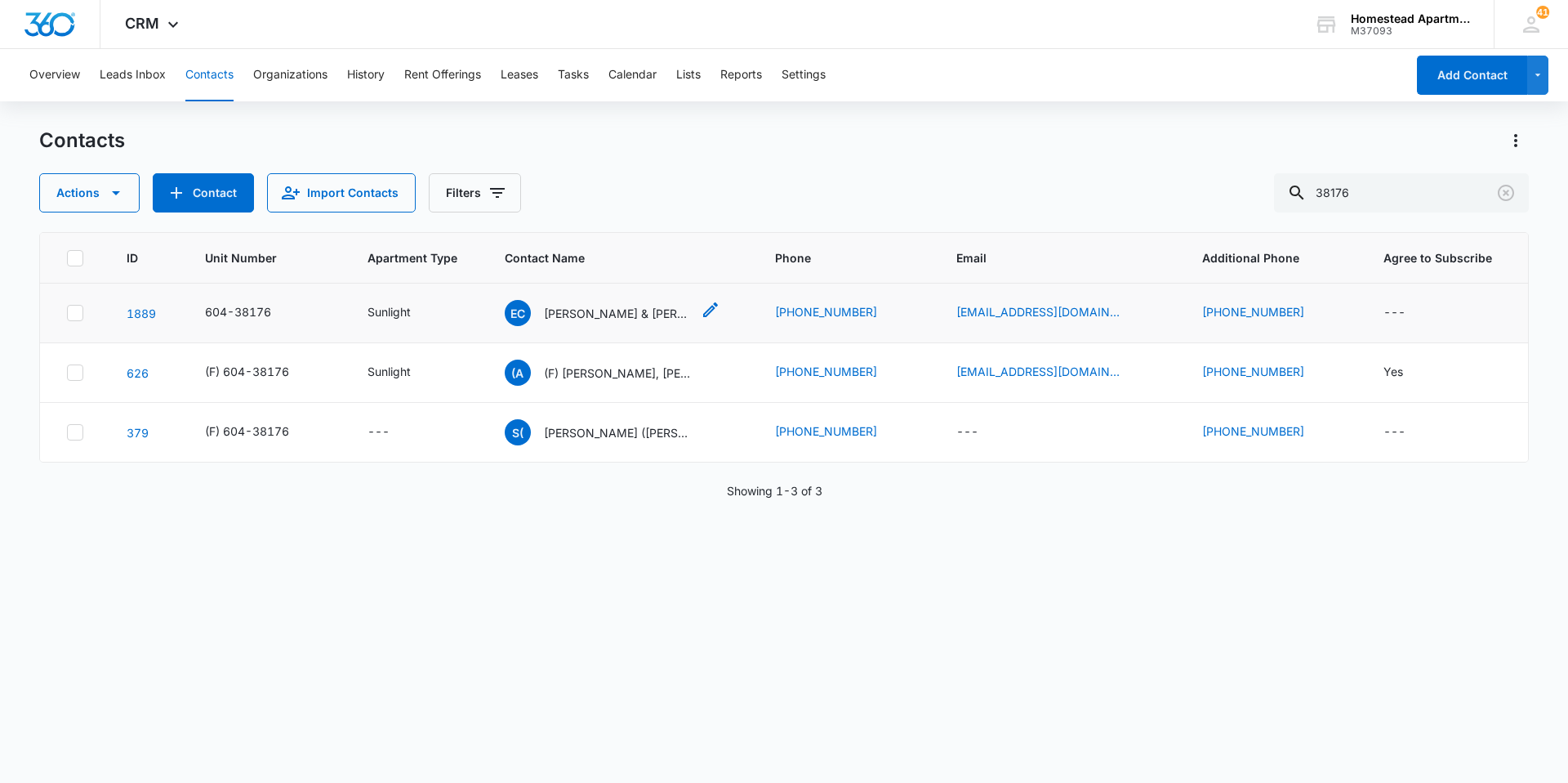
click at [631, 312] on p "[PERSON_NAME] & [PERSON_NAME]" at bounding box center [618, 313] width 147 height 18
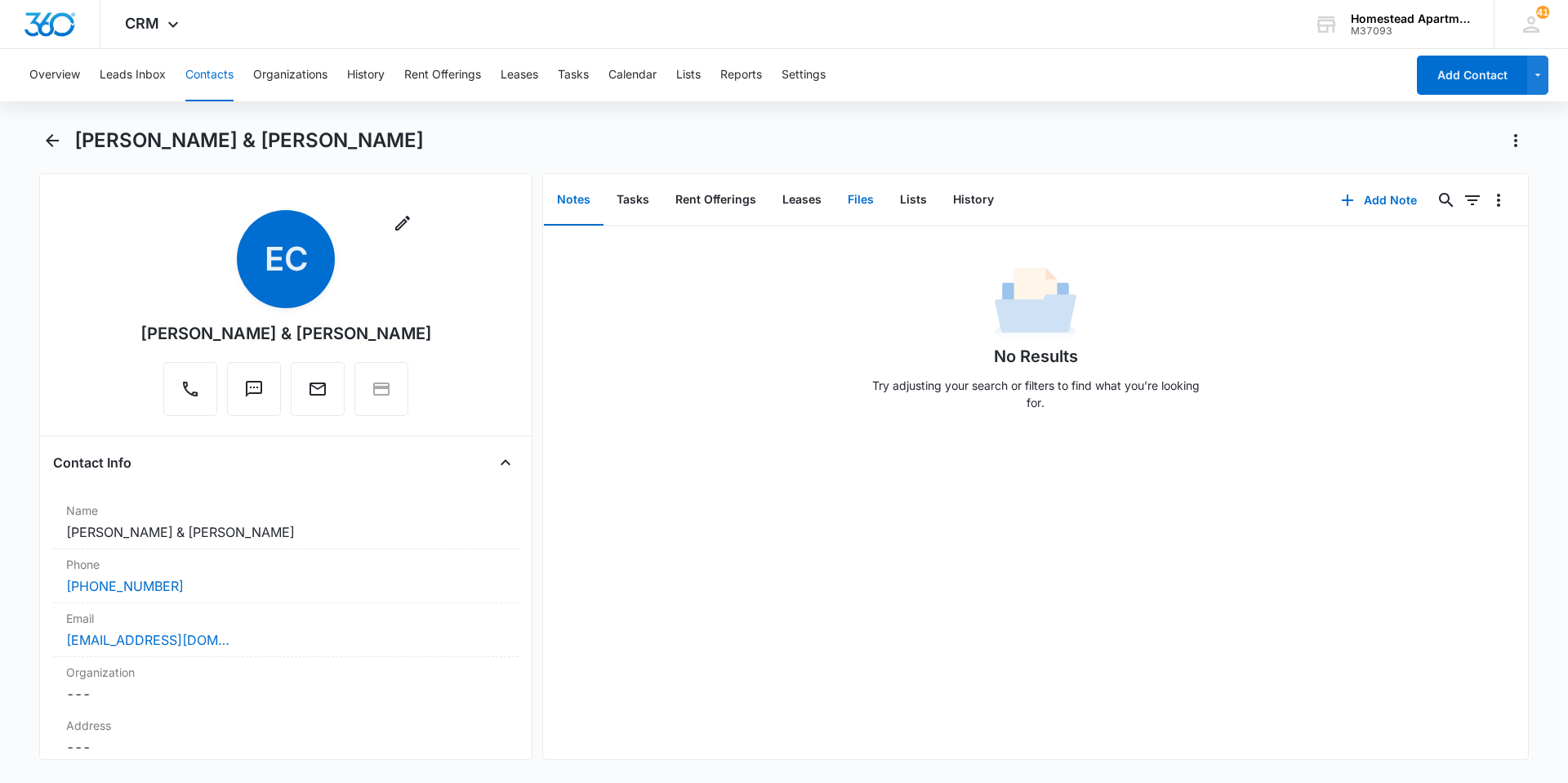
click at [864, 200] on button "Files" at bounding box center [860, 200] width 53 height 51
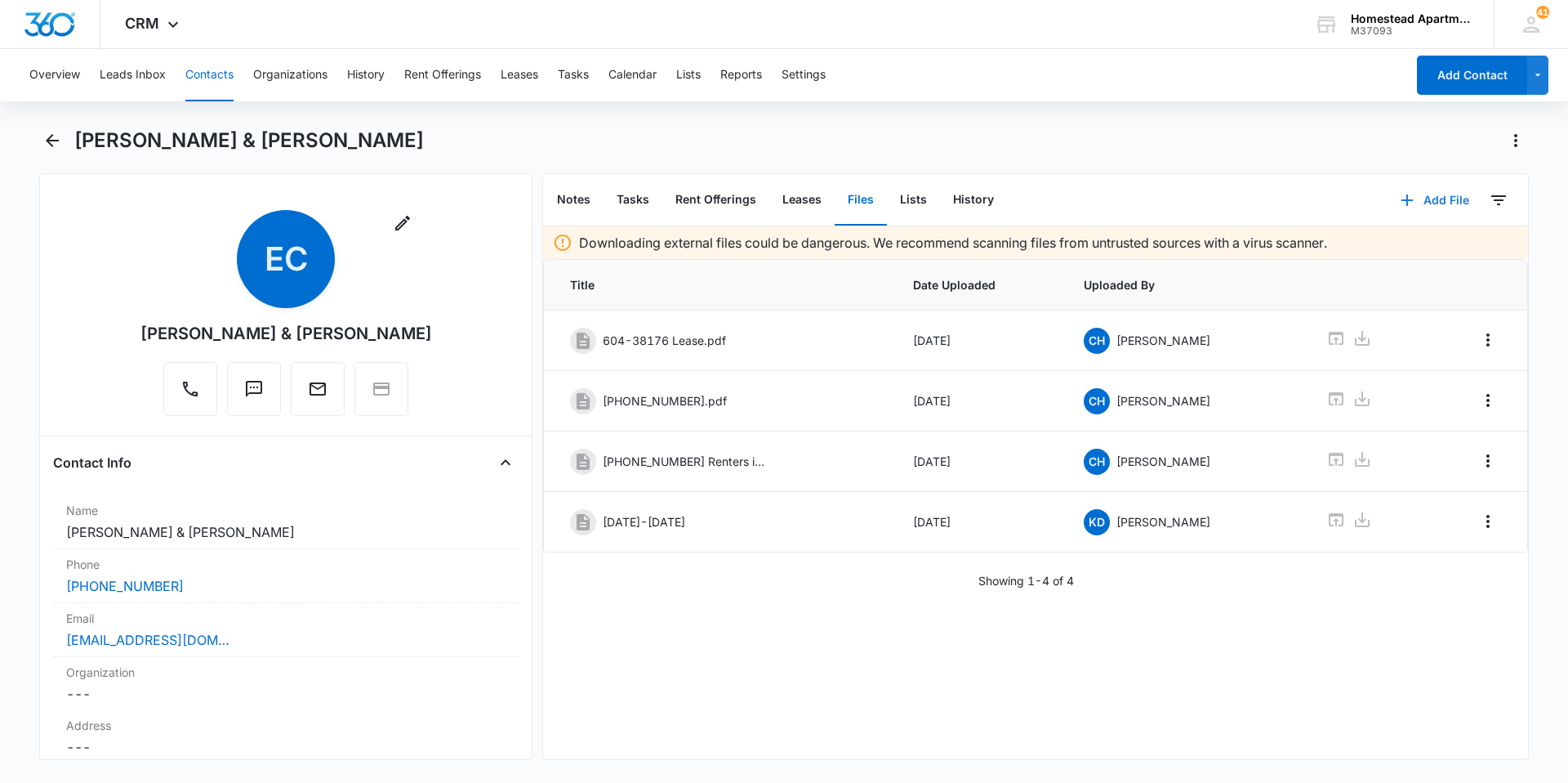
click at [1434, 199] on button "Add File" at bounding box center [1434, 200] width 101 height 39
click at [1380, 250] on div "Upload Files" at bounding box center [1413, 253] width 65 height 12
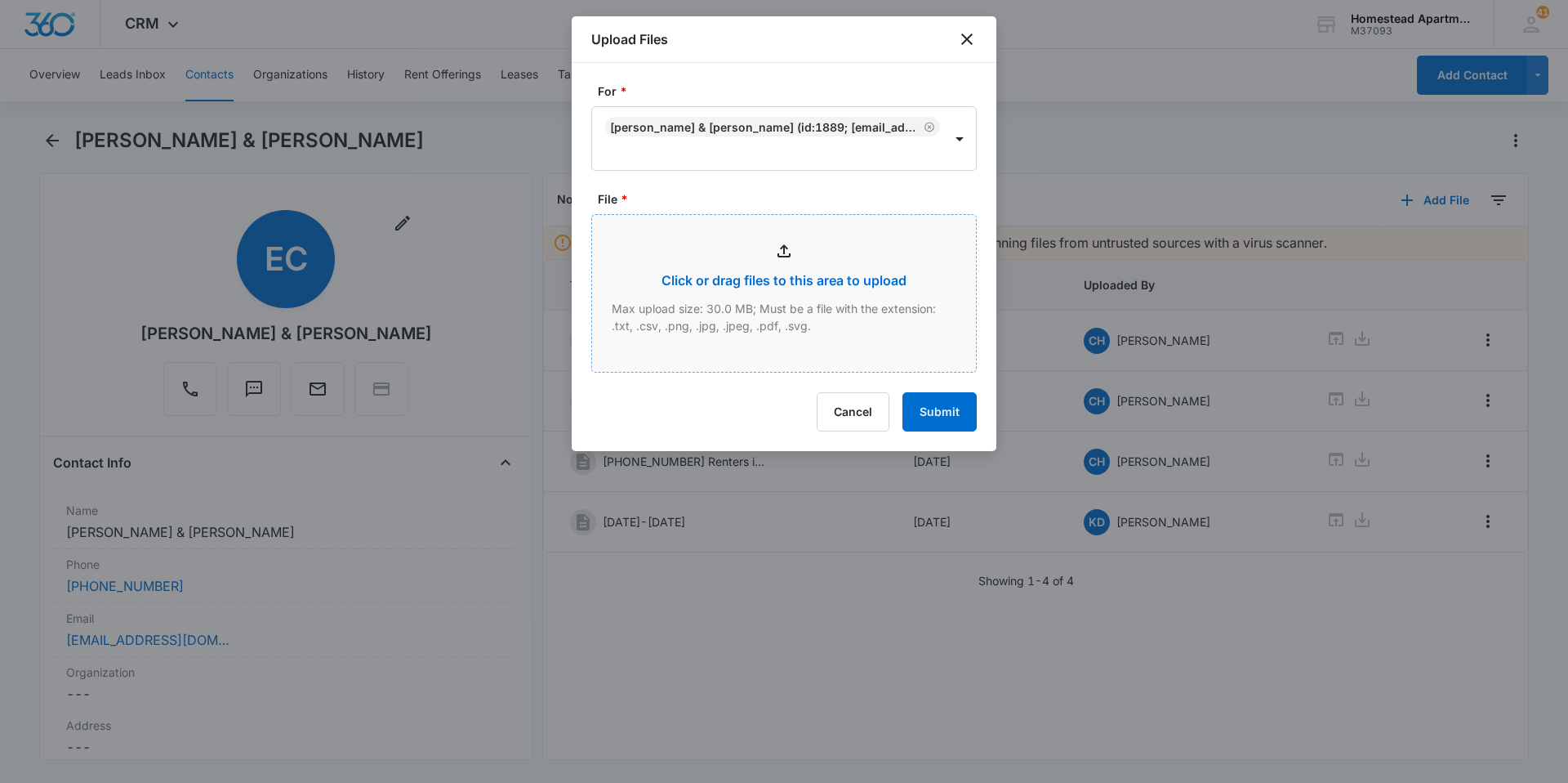
type input "C:\fakepath\3817 #6.pdf"
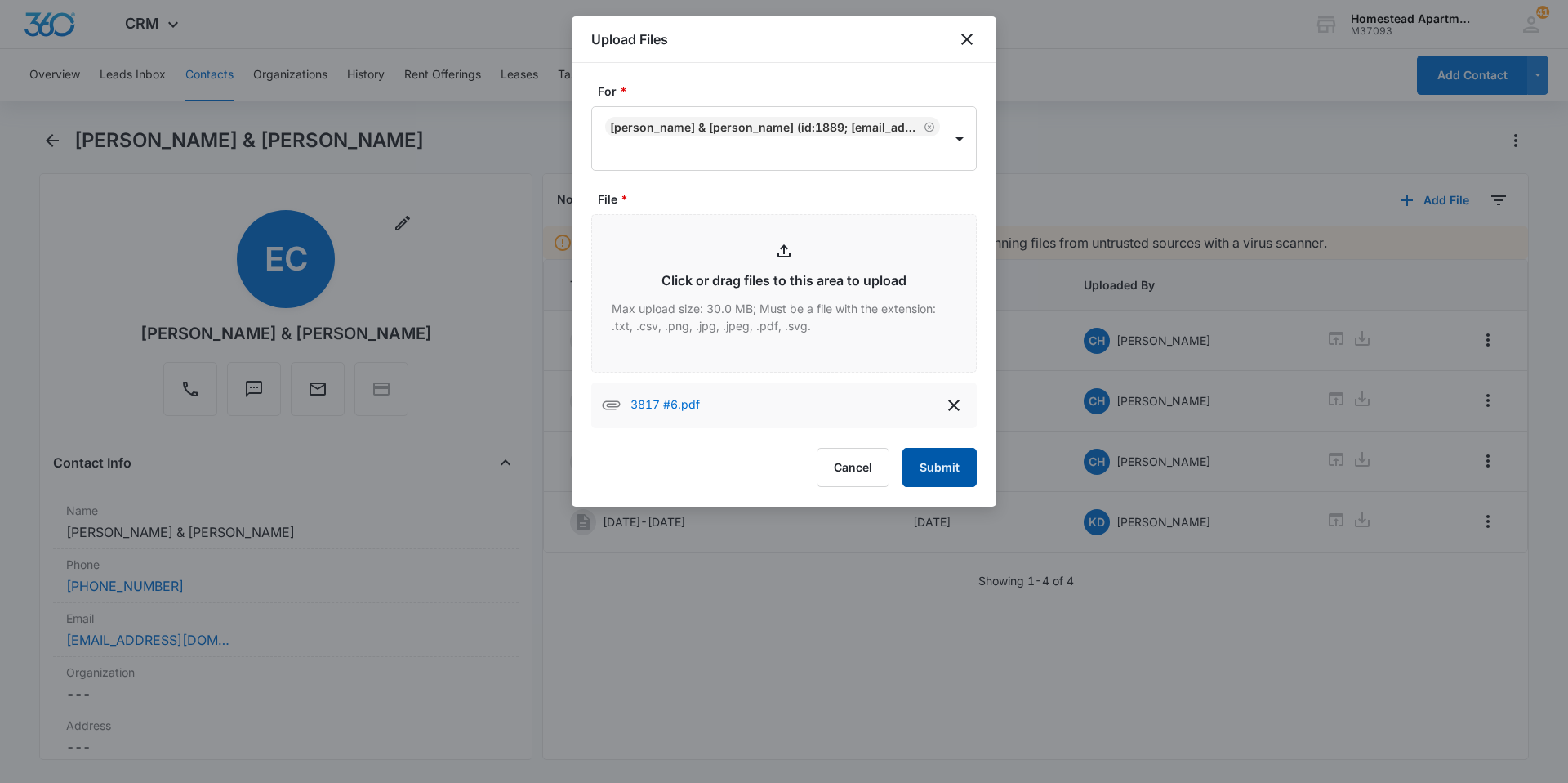
click at [960, 469] on button "Submit" at bounding box center [939, 467] width 74 height 39
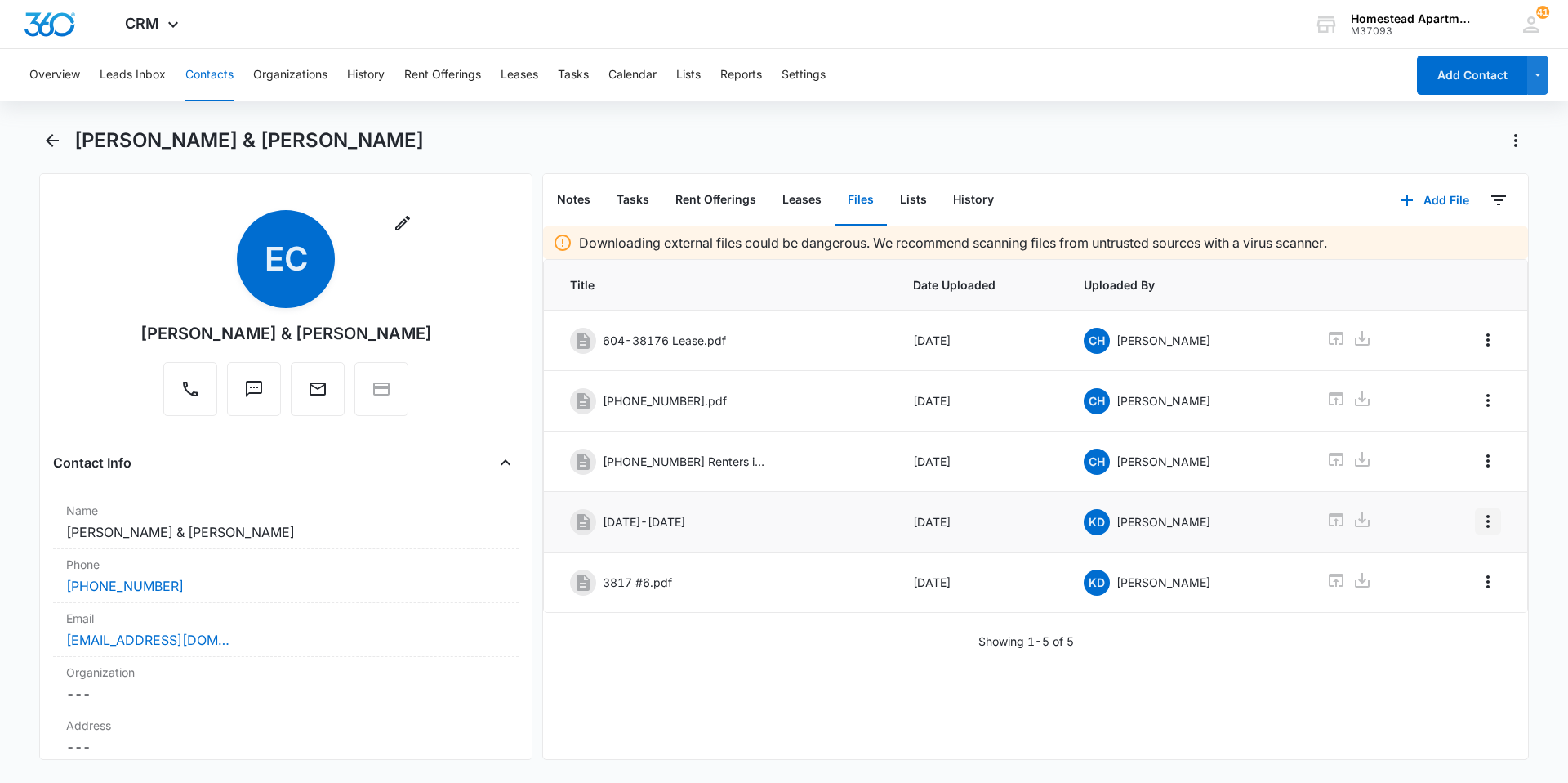
click at [1478, 513] on icon "Overflow Menu" at bounding box center [1487, 521] width 19 height 19
click at [1448, 588] on div "Delete" at bounding box center [1431, 592] width 34 height 12
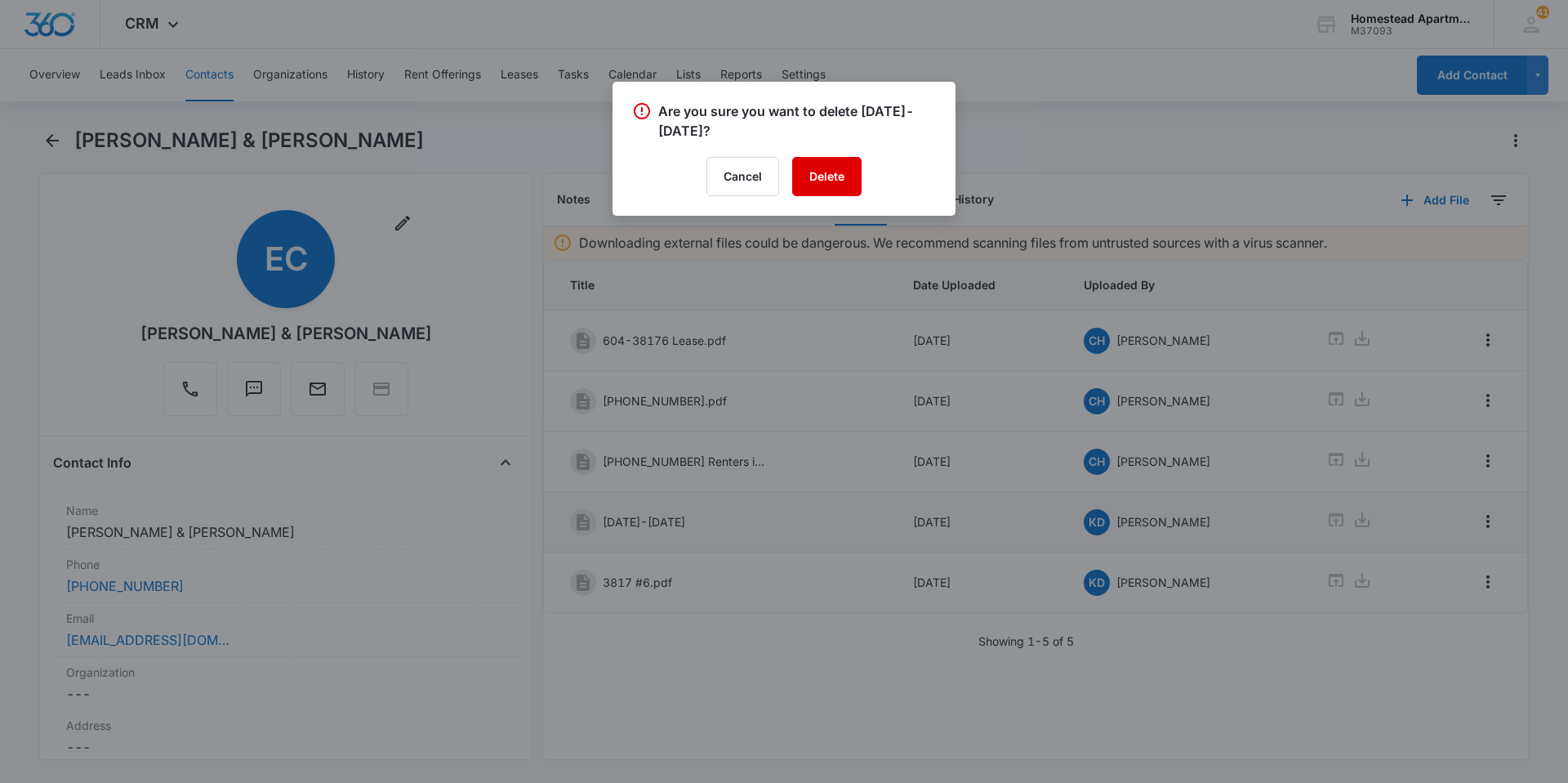
click at [824, 170] on button "Delete" at bounding box center [826, 176] width 69 height 39
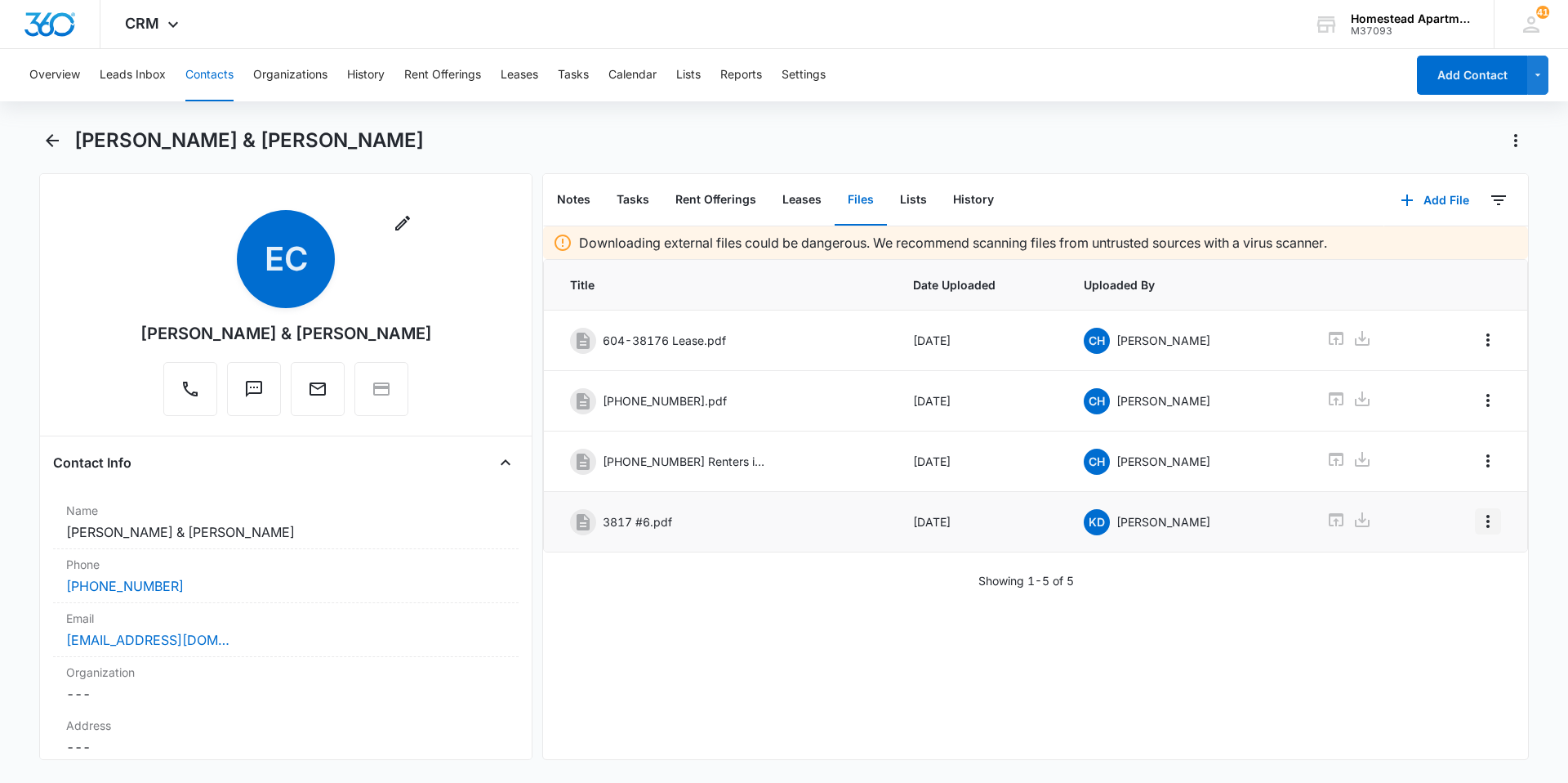
click at [1486, 527] on icon "Overflow Menu" at bounding box center [1488, 522] width 3 height 13
click at [1432, 564] on div "Edit" at bounding box center [1431, 567] width 34 height 12
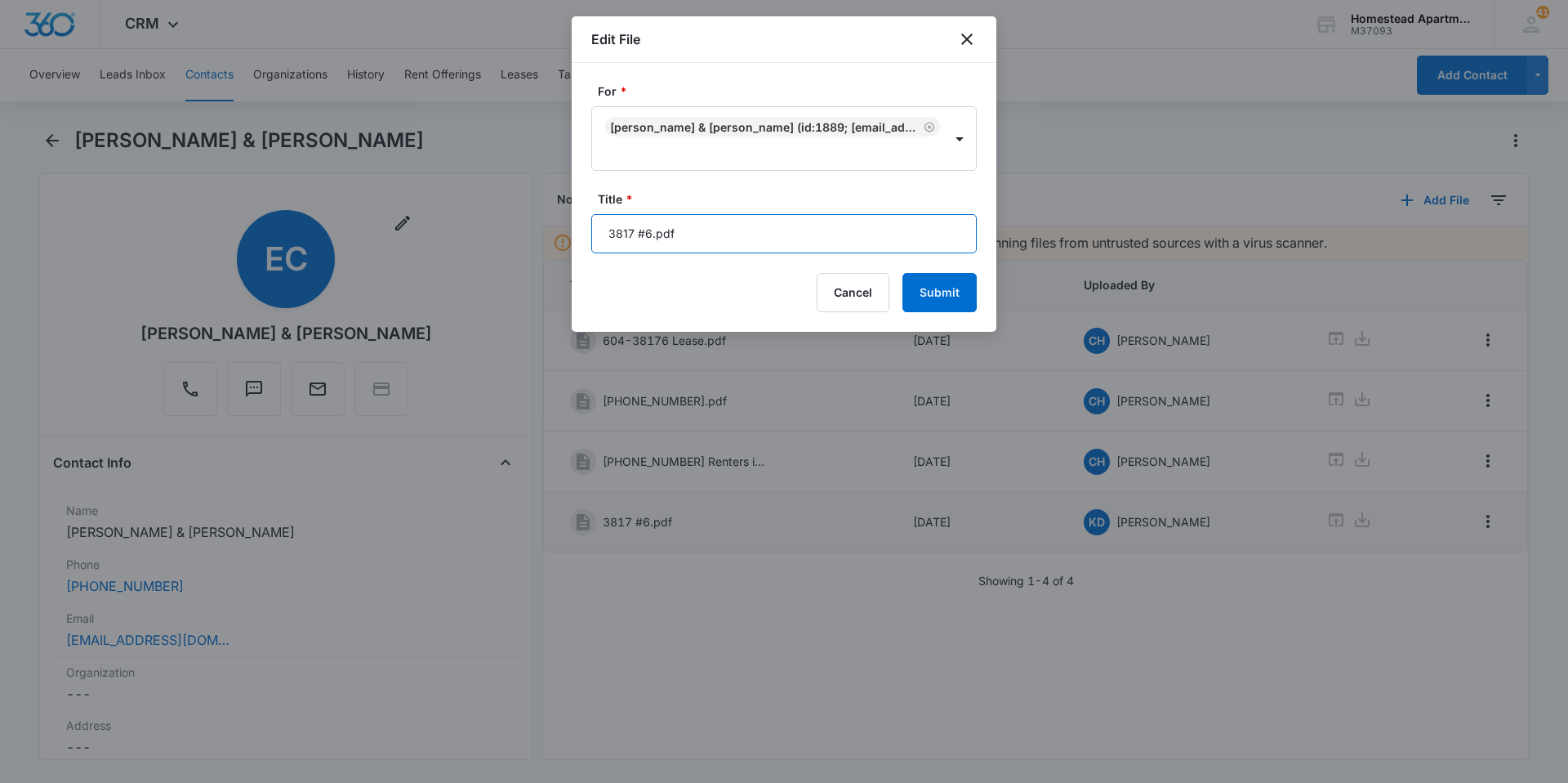
click at [689, 238] on input "3817 #6.pdf" at bounding box center [784, 233] width 386 height 39
type input "3"
type input "[DATE]-[DATE]"
click at [940, 285] on button "Submit" at bounding box center [939, 292] width 74 height 39
